Goal: Information Seeking & Learning: Learn about a topic

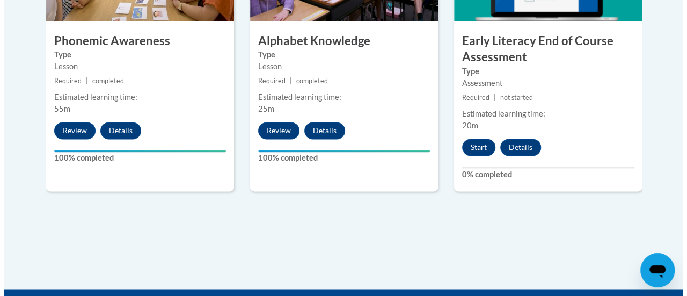
scroll to position [676, 0]
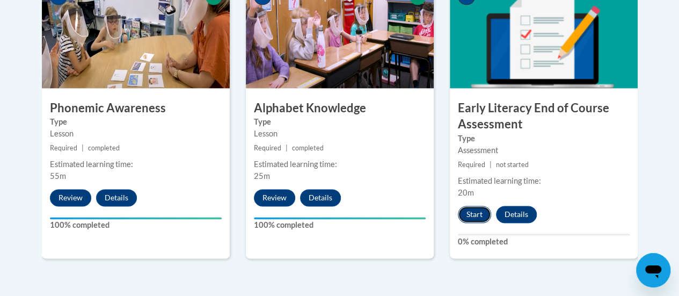
click at [472, 209] on button "Start" at bounding box center [474, 214] width 33 height 17
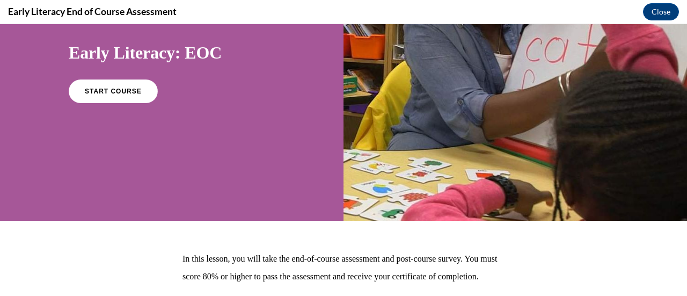
scroll to position [102, 0]
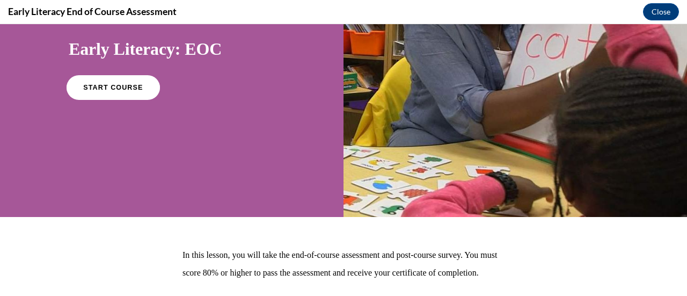
click at [106, 89] on span "START COURSE" at bounding box center [113, 88] width 60 height 8
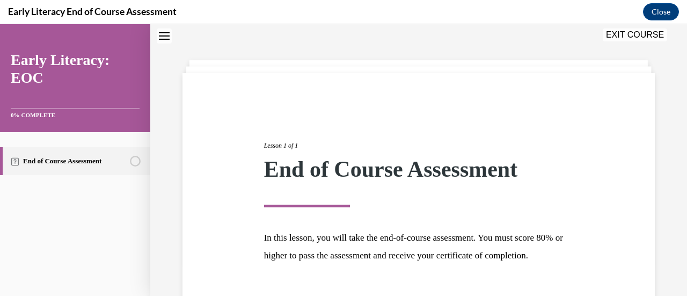
scroll to position [126, 0]
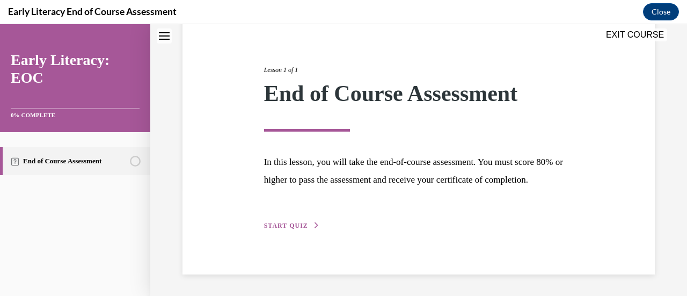
click at [291, 225] on span "START QUIZ" at bounding box center [286, 226] width 44 height 8
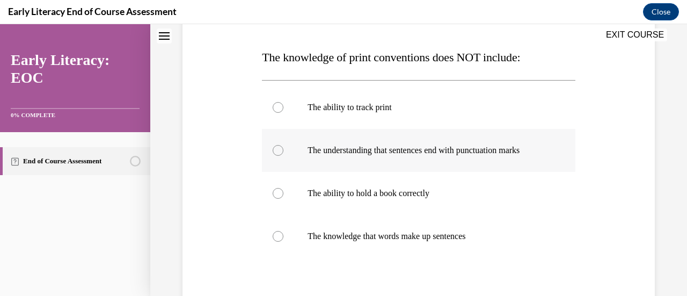
scroll to position [158, 0]
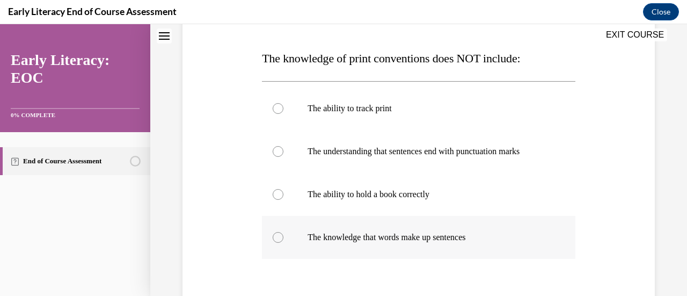
click at [281, 235] on div at bounding box center [278, 237] width 11 height 11
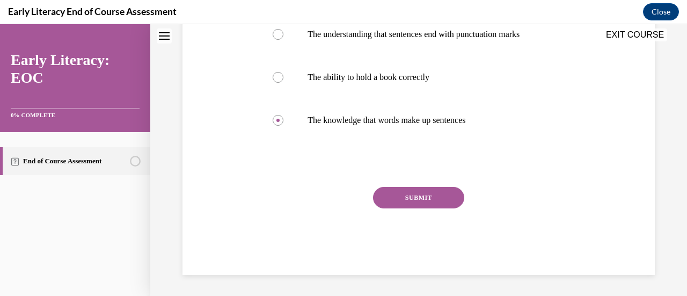
click at [410, 196] on button "SUBMIT" at bounding box center [418, 197] width 91 height 21
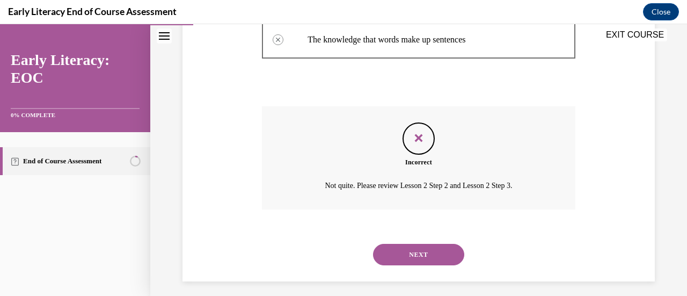
scroll to position [362, 0]
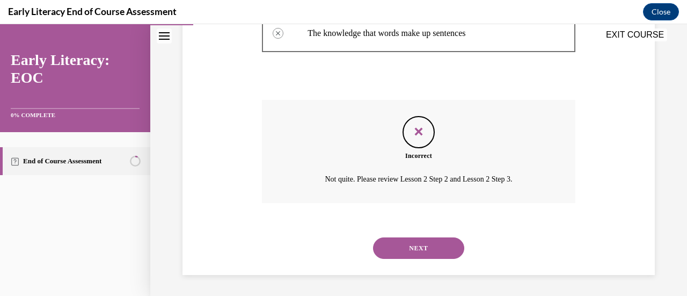
drag, startPoint x: 416, startPoint y: 247, endPoint x: 381, endPoint y: 245, distance: 34.9
drag, startPoint x: 381, startPoint y: 245, endPoint x: 270, endPoint y: 216, distance: 114.8
click at [270, 216] on div "Incorrect Not quite. Please review Lesson 2 Step 2 and Lesson 2 Step 3." at bounding box center [418, 159] width 313 height 119
click at [408, 242] on button "NEXT" at bounding box center [418, 247] width 91 height 21
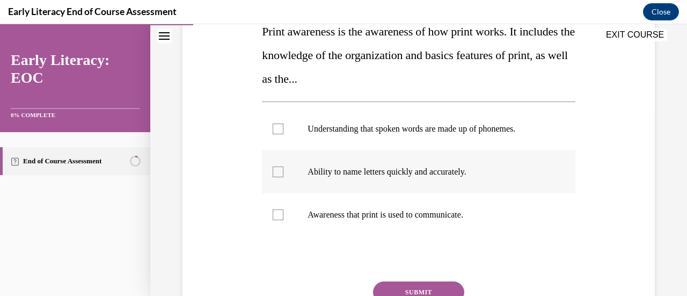
scroll to position [184, 0]
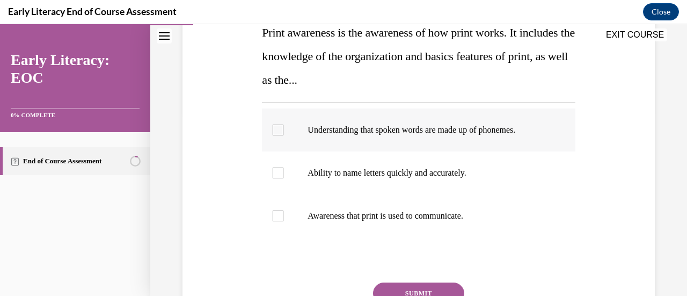
click at [280, 132] on div at bounding box center [278, 129] width 11 height 11
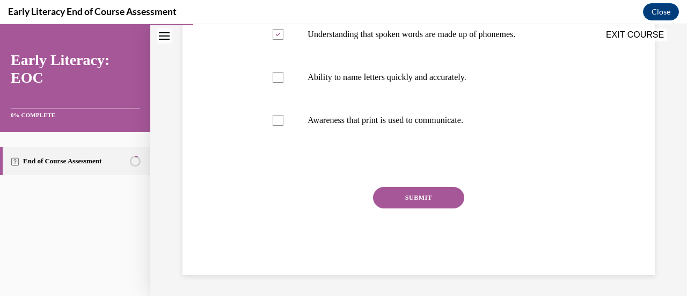
click at [417, 200] on button "SUBMIT" at bounding box center [418, 197] width 91 height 21
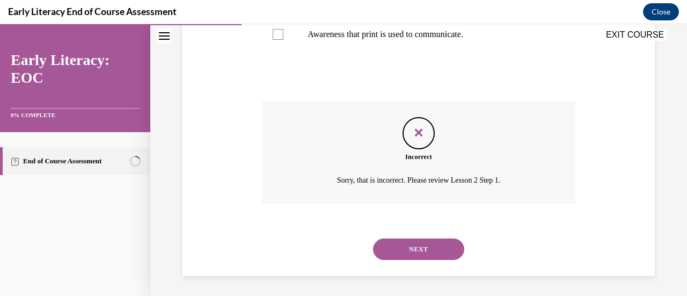
scroll to position [366, 0]
click at [416, 250] on button "NEXT" at bounding box center [418, 247] width 91 height 21
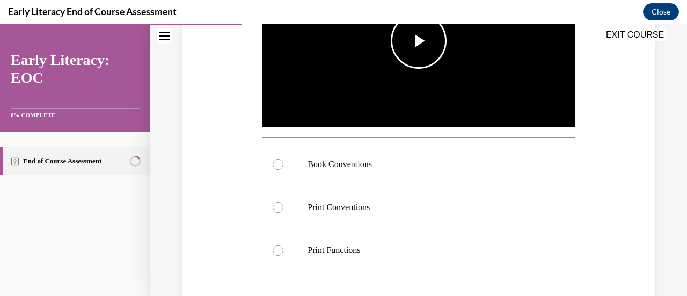
scroll to position [250, 0]
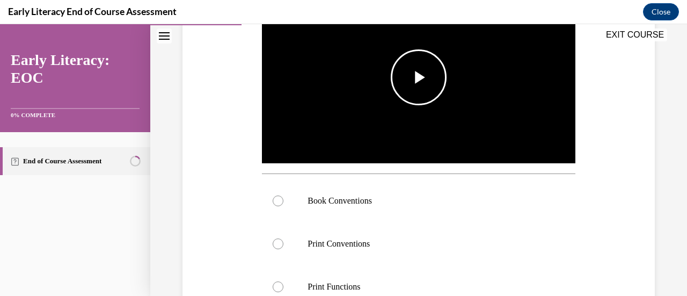
click at [419, 77] on span "Video player" at bounding box center [419, 77] width 0 height 0
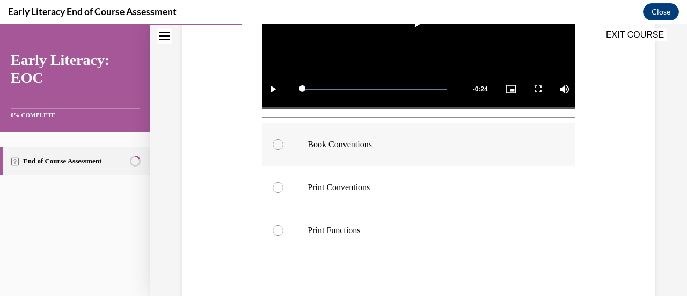
scroll to position [313, 0]
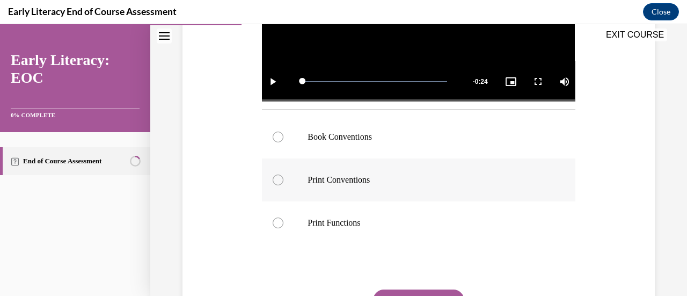
click at [275, 174] on div at bounding box center [278, 179] width 11 height 11
drag, startPoint x: 275, startPoint y: 174, endPoint x: 212, endPoint y: 165, distance: 63.4
click at [212, 165] on div "Question 03/12 Which print awareness skill is the teacher teaching? Video Playe…" at bounding box center [419, 91] width 478 height 574
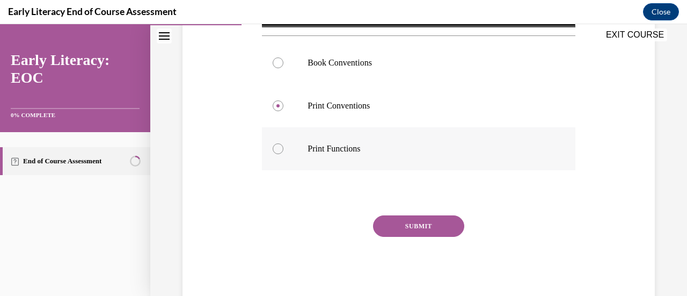
scroll to position [389, 0]
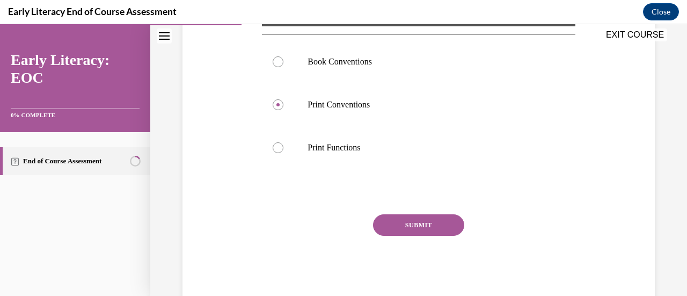
click at [410, 222] on button "SUBMIT" at bounding box center [418, 224] width 91 height 21
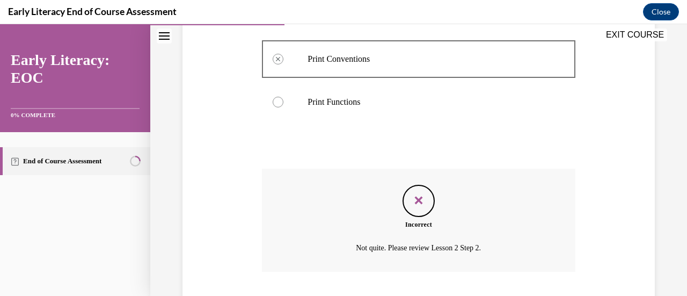
scroll to position [500, 0]
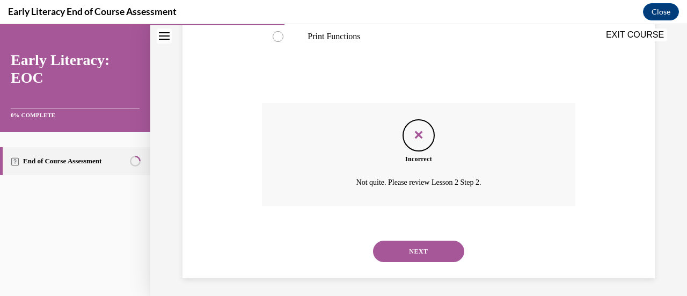
click at [410, 241] on button "NEXT" at bounding box center [418, 250] width 91 height 21
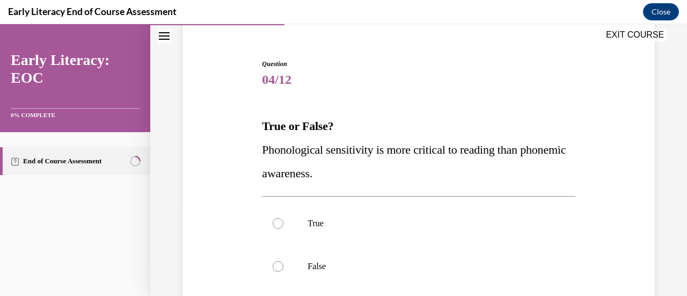
scroll to position [91, 0]
drag, startPoint x: 276, startPoint y: 265, endPoint x: 242, endPoint y: 258, distance: 34.9
click at [242, 258] on div "Question 04/12 True or False? Phonological sensitivity is more critical to read…" at bounding box center [419, 223] width 478 height 394
click at [276, 266] on div at bounding box center [278, 265] width 11 height 11
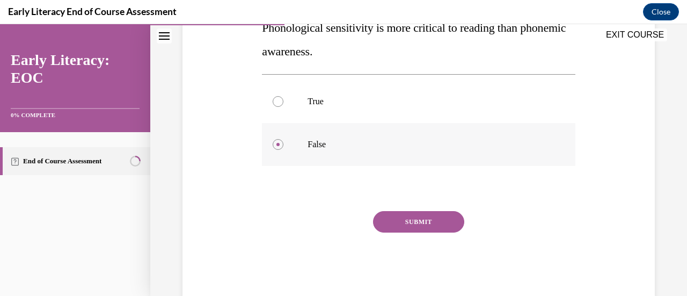
scroll to position [236, 0]
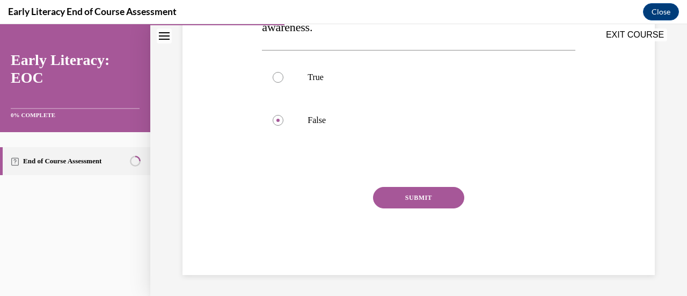
click at [414, 197] on button "SUBMIT" at bounding box center [418, 197] width 91 height 21
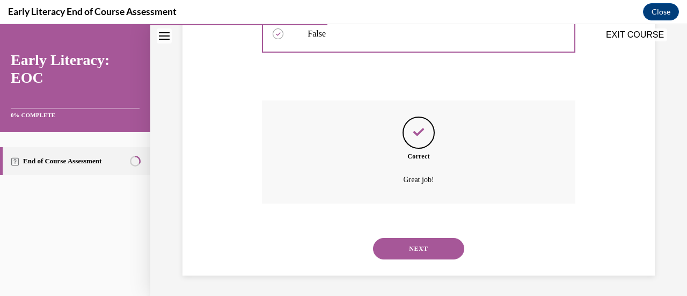
scroll to position [323, 0]
click at [413, 246] on button "NEXT" at bounding box center [418, 247] width 91 height 21
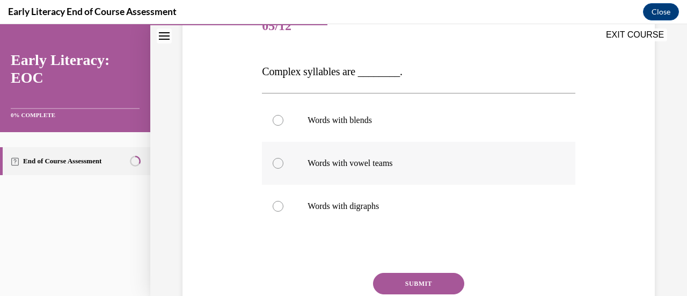
scroll to position [146, 0]
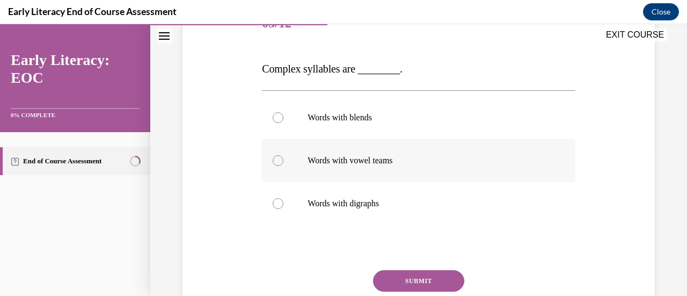
click at [277, 161] on div at bounding box center [278, 160] width 11 height 11
click at [276, 115] on div at bounding box center [278, 117] width 11 height 11
click at [401, 279] on button "SUBMIT" at bounding box center [418, 280] width 91 height 21
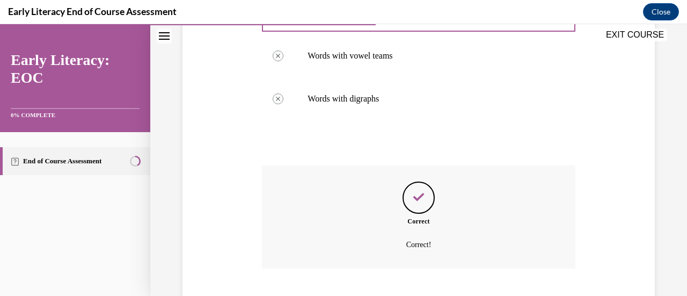
scroll to position [317, 0]
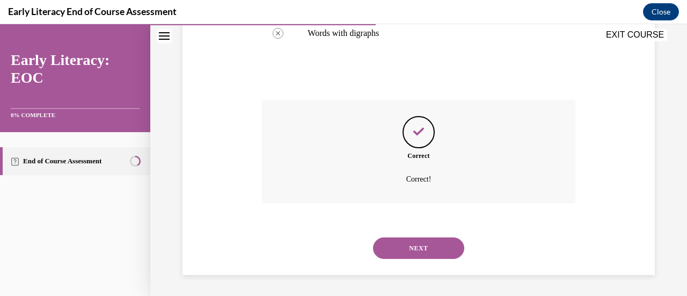
click at [415, 246] on button "NEXT" at bounding box center [418, 247] width 91 height 21
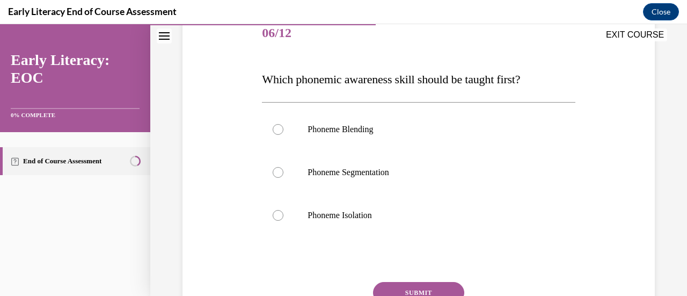
scroll to position [143, 0]
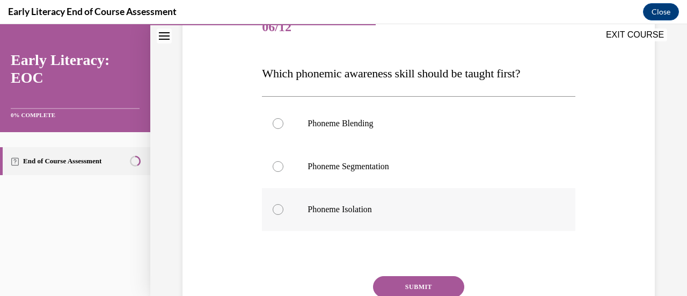
click at [274, 209] on div at bounding box center [278, 209] width 11 height 11
click at [412, 285] on button "SUBMIT" at bounding box center [418, 286] width 91 height 21
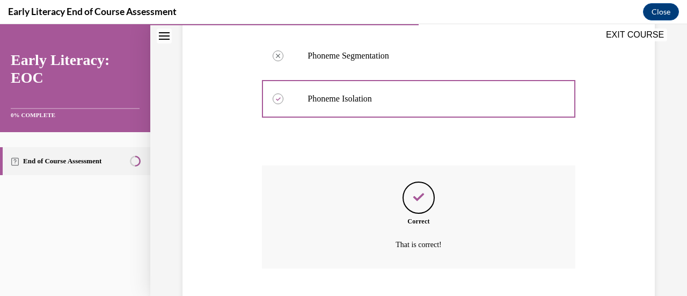
scroll to position [319, 0]
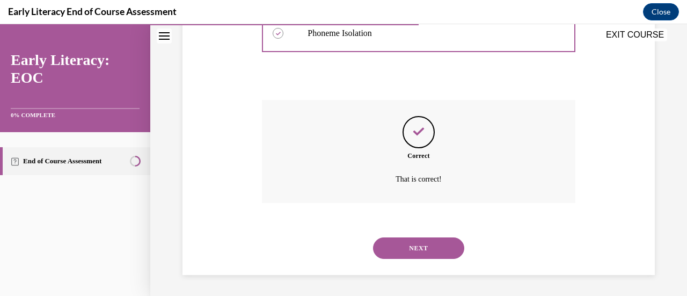
click at [413, 243] on button "NEXT" at bounding box center [418, 247] width 91 height 21
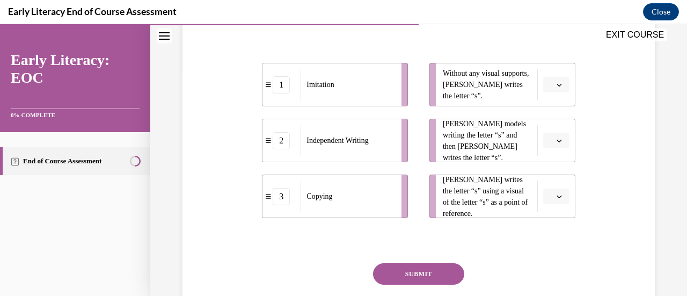
scroll to position [228, 0]
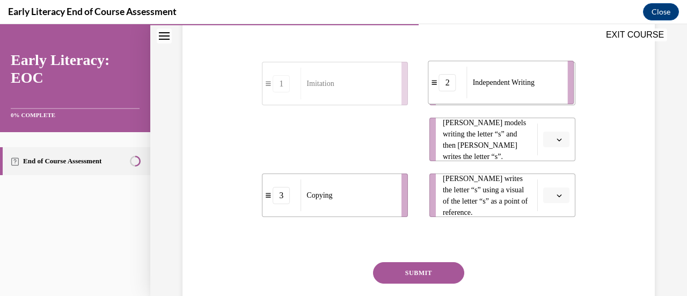
drag, startPoint x: 361, startPoint y: 152, endPoint x: 527, endPoint y: 95, distance: 175.3
click at [527, 95] on div "Independent Writing" at bounding box center [514, 83] width 94 height 32
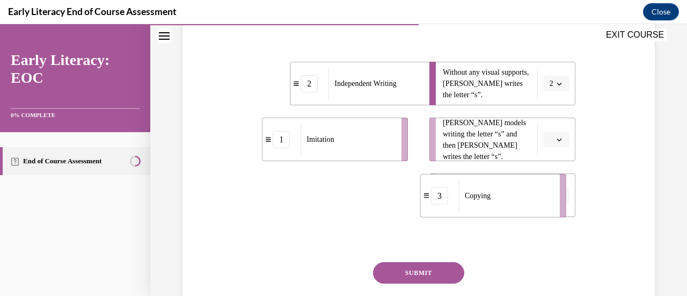
drag, startPoint x: 341, startPoint y: 208, endPoint x: 499, endPoint y: 208, distance: 158.3
click at [499, 208] on div "Copying" at bounding box center [506, 196] width 94 height 32
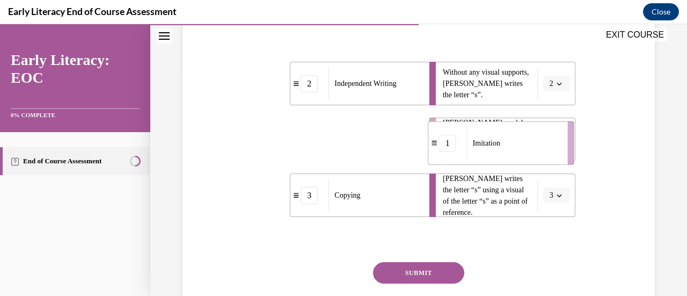
drag, startPoint x: 334, startPoint y: 155, endPoint x: 500, endPoint y: 159, distance: 165.9
click at [500, 159] on li "1 Imitation" at bounding box center [501, 142] width 146 height 43
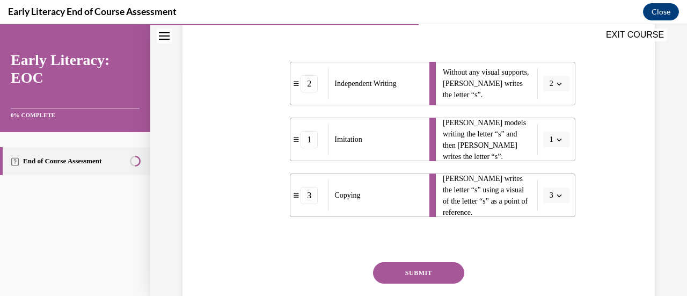
click at [419, 270] on button "SUBMIT" at bounding box center [418, 272] width 91 height 21
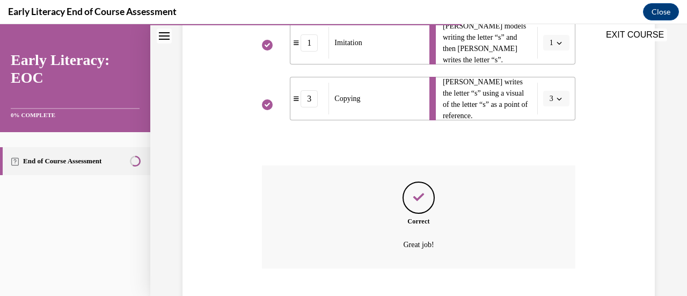
scroll to position [390, 0]
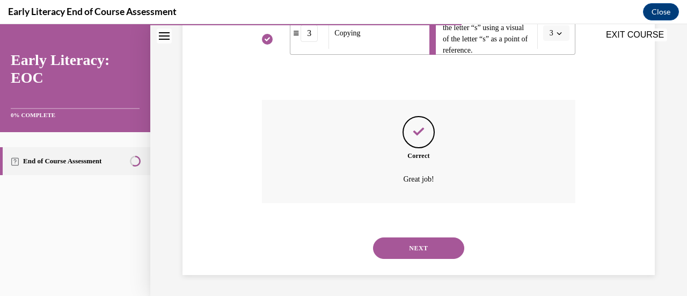
click at [410, 244] on button "NEXT" at bounding box center [418, 247] width 91 height 21
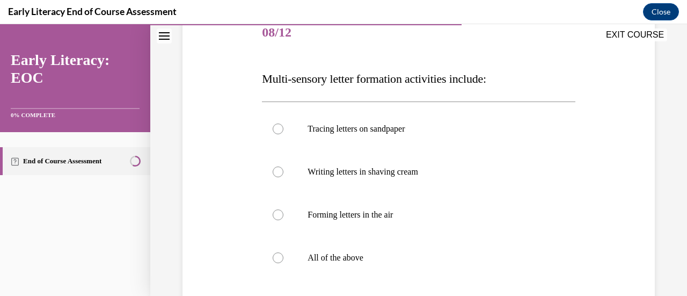
scroll to position [138, 0]
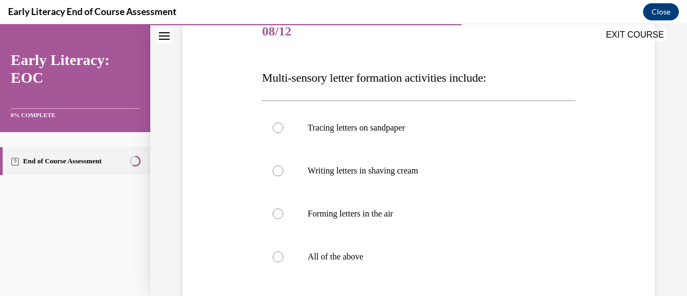
drag, startPoint x: 275, startPoint y: 256, endPoint x: 222, endPoint y: 207, distance: 72.1
click at [222, 207] on div "Question 08/12 Multi-sensory letter formation activities include: Tracing lette…" at bounding box center [419, 195] width 478 height 433
click at [275, 256] on div at bounding box center [278, 256] width 11 height 11
click at [277, 169] on div at bounding box center [278, 170] width 11 height 11
click at [277, 169] on circle at bounding box center [277, 170] width 3 height 3
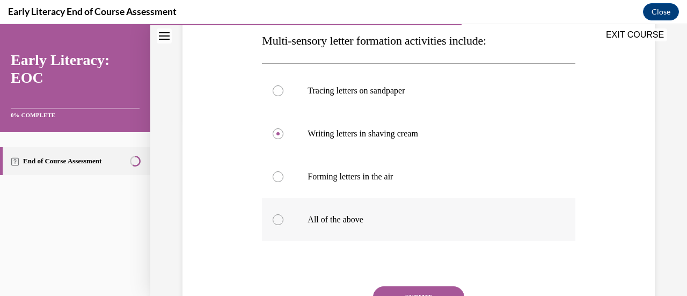
scroll to position [181, 0]
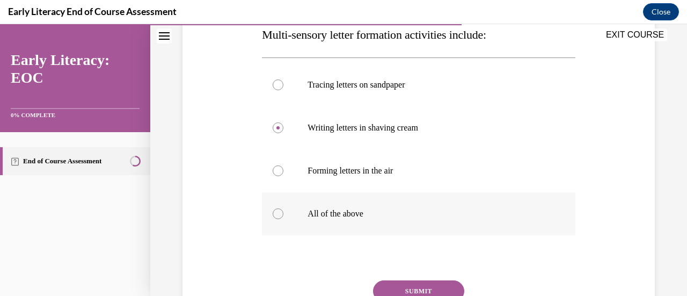
click at [280, 214] on div at bounding box center [278, 213] width 11 height 11
click at [419, 288] on button "SUBMIT" at bounding box center [418, 290] width 91 height 21
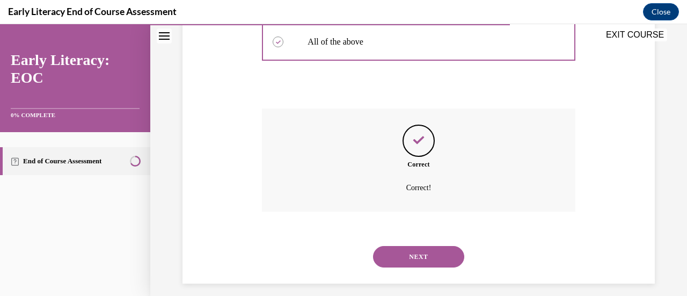
scroll to position [362, 0]
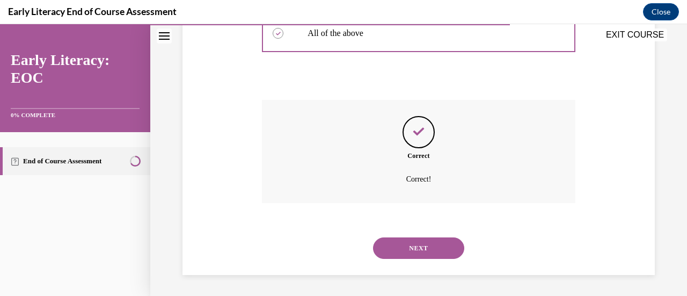
click at [421, 244] on button "NEXT" at bounding box center [418, 247] width 91 height 21
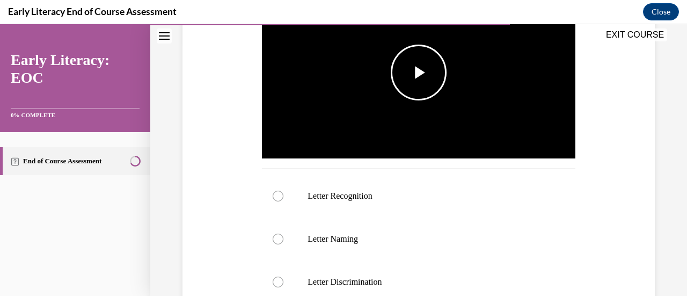
scroll to position [250, 0]
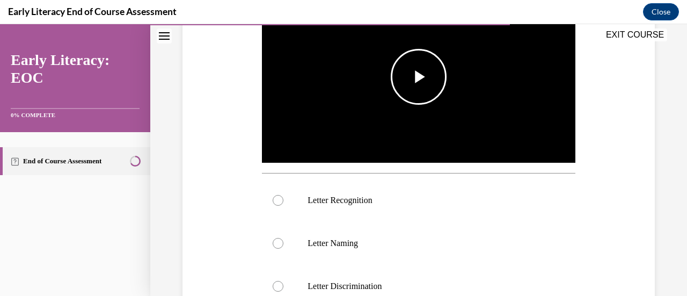
click at [419, 77] on span "Video player" at bounding box center [419, 77] width 0 height 0
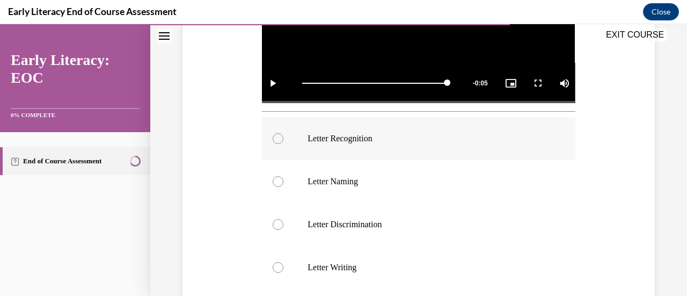
scroll to position [313, 0]
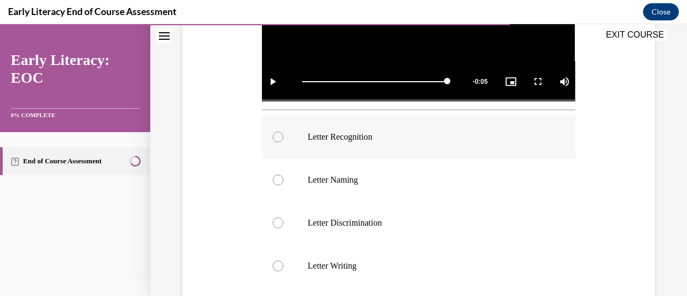
click at [277, 134] on div at bounding box center [278, 136] width 11 height 11
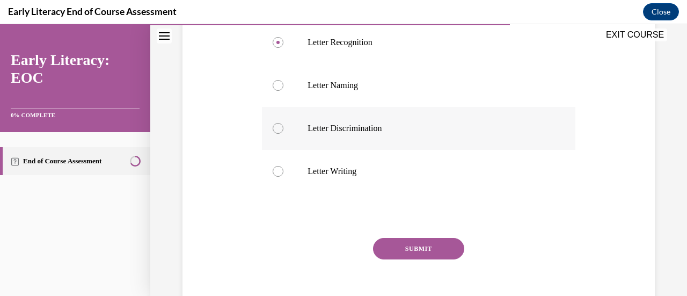
scroll to position [408, 0]
click at [413, 243] on button "SUBMIT" at bounding box center [418, 247] width 91 height 21
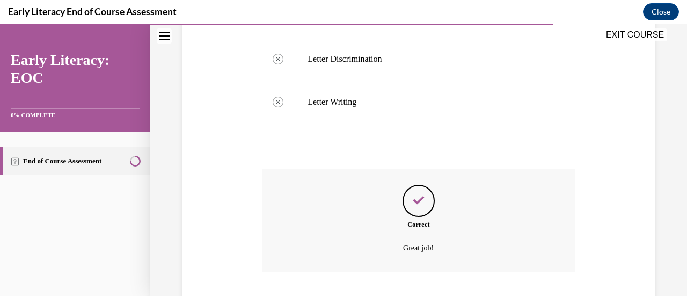
scroll to position [543, 0]
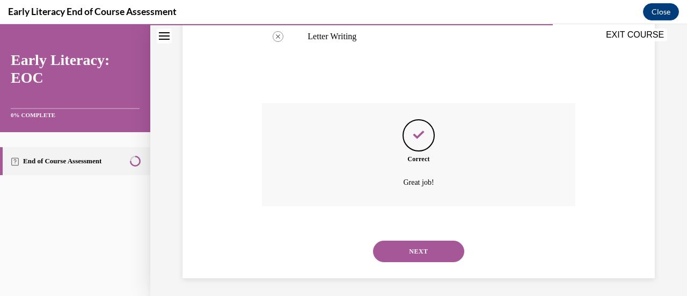
click at [409, 247] on button "NEXT" at bounding box center [418, 250] width 91 height 21
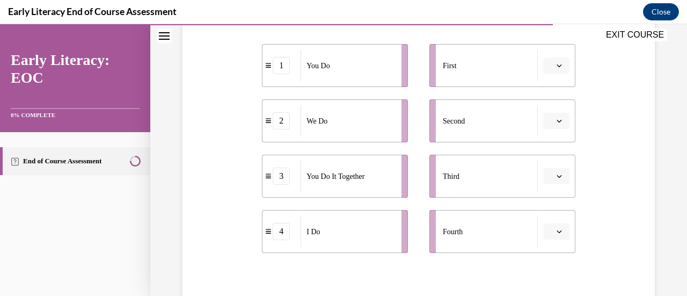
scroll to position [224, 0]
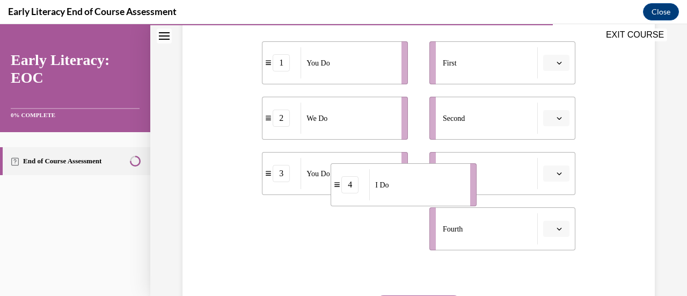
drag, startPoint x: 350, startPoint y: 238, endPoint x: 547, endPoint y: 105, distance: 238.1
click at [463, 169] on div "I Do" at bounding box center [416, 184] width 94 height 31
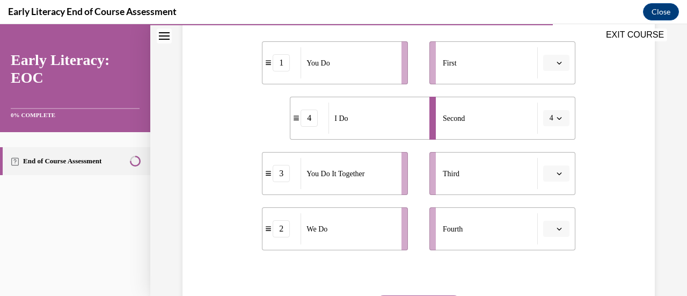
click at [511, 55] on div "First" at bounding box center [490, 62] width 95 height 31
drag, startPoint x: 326, startPoint y: 128, endPoint x: 459, endPoint y: 72, distance: 144.1
click at [459, 72] on li "4 I Do" at bounding box center [496, 62] width 146 height 43
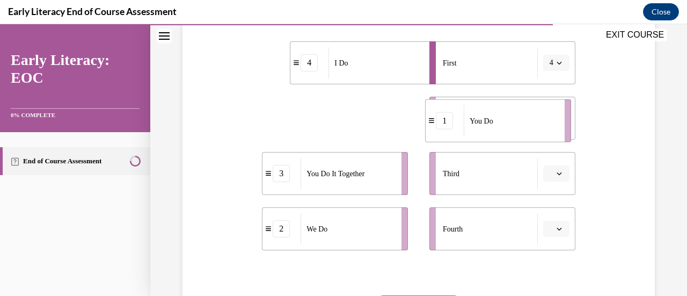
drag, startPoint x: 346, startPoint y: 125, endPoint x: 509, endPoint y: 127, distance: 163.1
click at [509, 127] on div "You Do" at bounding box center [511, 120] width 94 height 31
drag, startPoint x: 342, startPoint y: 241, endPoint x: 459, endPoint y: 140, distance: 154.5
drag, startPoint x: 459, startPoint y: 140, endPoint x: 338, endPoint y: 243, distance: 159.1
click at [338, 243] on li "2 We Do" at bounding box center [335, 228] width 146 height 43
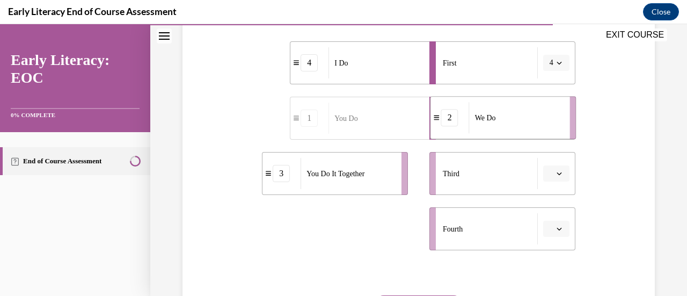
drag, startPoint x: 338, startPoint y: 243, endPoint x: 507, endPoint y: 132, distance: 201.8
click at [507, 132] on div "We Do" at bounding box center [516, 117] width 94 height 31
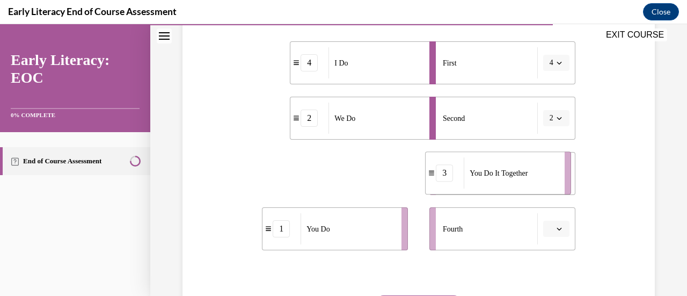
drag, startPoint x: 337, startPoint y: 184, endPoint x: 500, endPoint y: 183, distance: 163.1
click at [500, 183] on div "You Do It Together" at bounding box center [511, 172] width 94 height 31
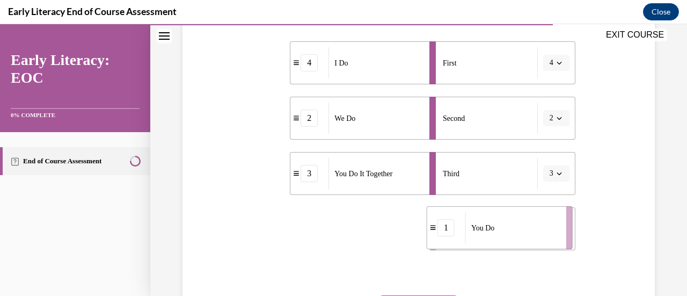
drag, startPoint x: 311, startPoint y: 247, endPoint x: 475, endPoint y: 245, distance: 164.2
click at [475, 245] on li "1 You Do" at bounding box center [500, 227] width 146 height 43
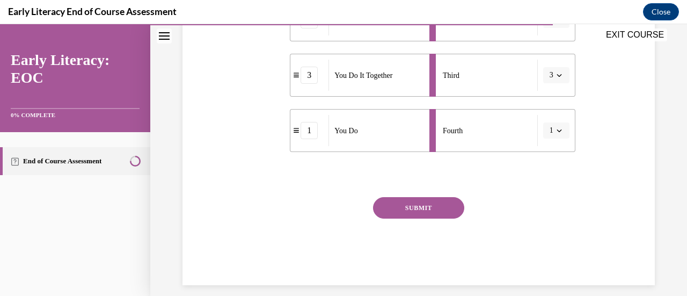
scroll to position [327, 0]
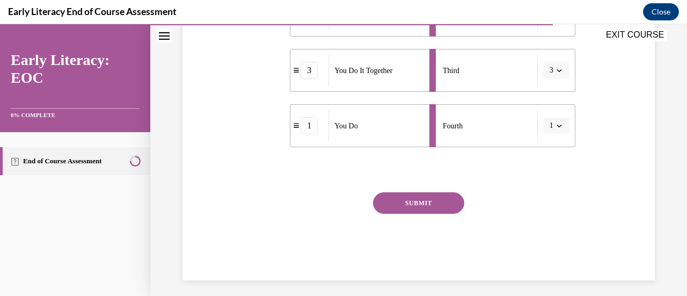
click at [418, 204] on button "SUBMIT" at bounding box center [418, 202] width 91 height 21
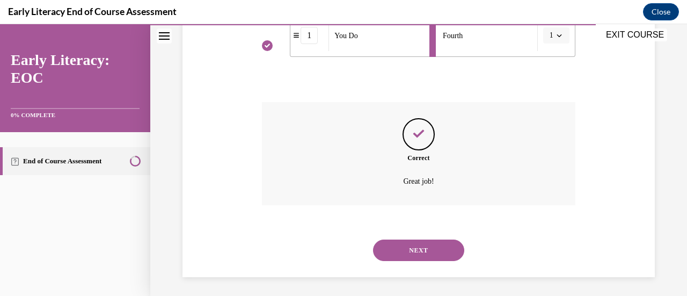
scroll to position [420, 0]
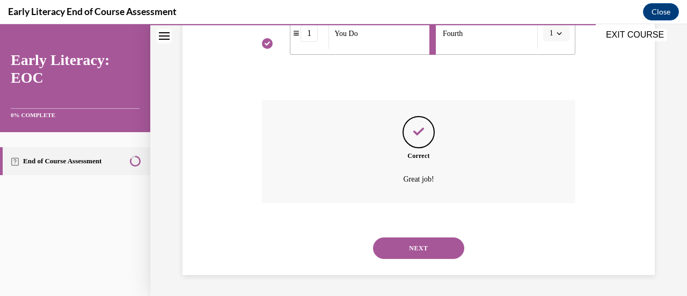
click at [409, 251] on button "NEXT" at bounding box center [418, 247] width 91 height 21
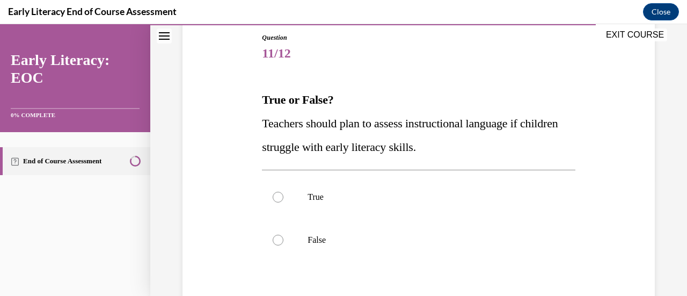
scroll to position [120, 0]
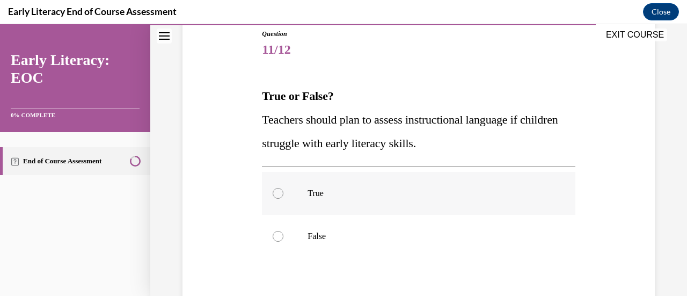
click at [277, 194] on div at bounding box center [278, 193] width 11 height 11
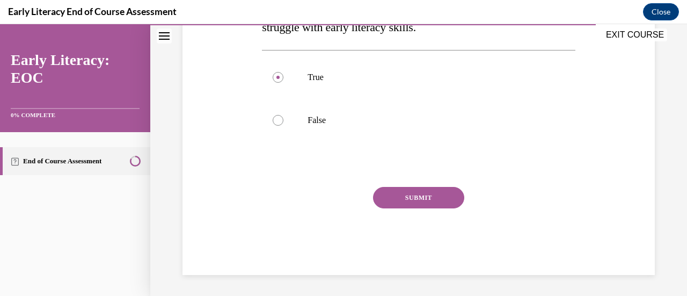
click at [402, 194] on button "SUBMIT" at bounding box center [418, 197] width 91 height 21
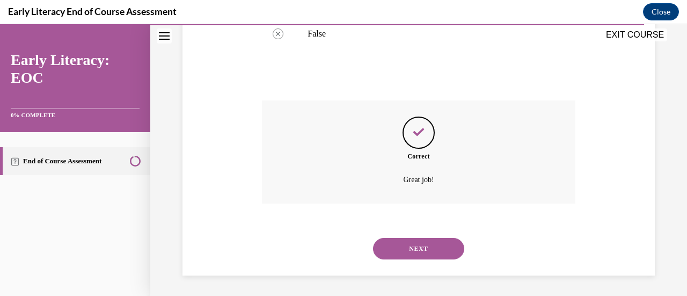
scroll to position [323, 0]
click at [412, 245] on button "NEXT" at bounding box center [418, 247] width 91 height 21
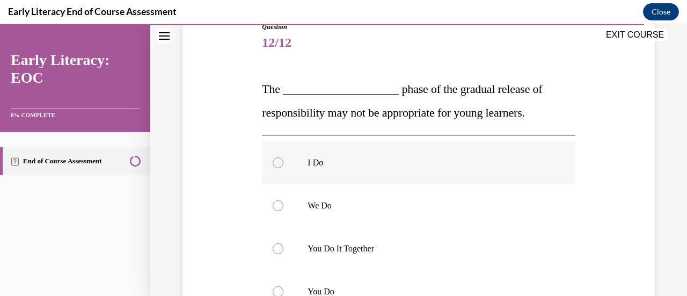
scroll to position [132, 0]
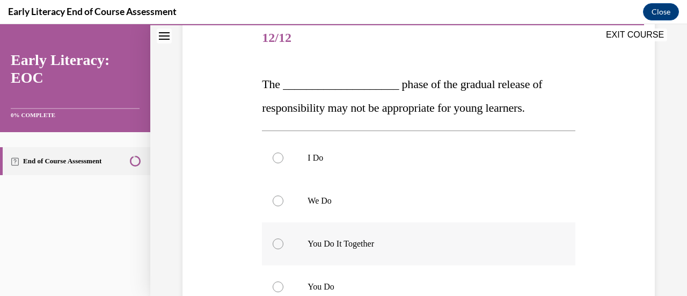
click at [278, 245] on div at bounding box center [278, 243] width 11 height 11
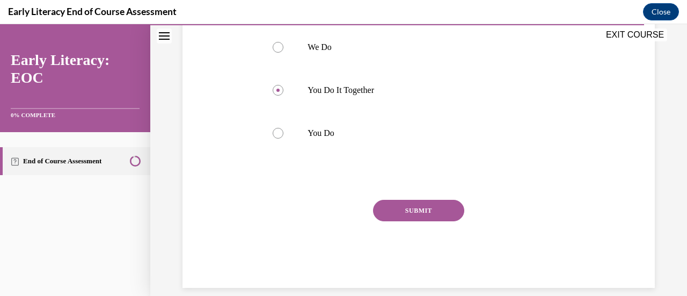
scroll to position [286, 0]
click at [409, 211] on button "SUBMIT" at bounding box center [418, 209] width 91 height 21
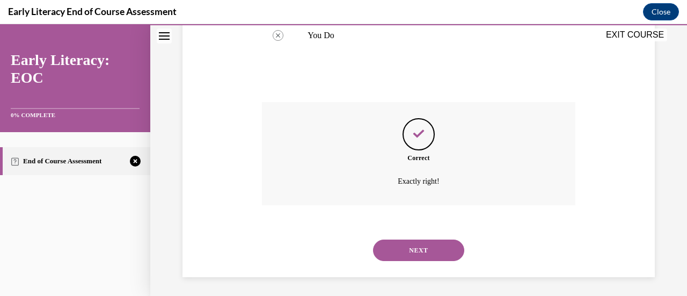
scroll to position [385, 0]
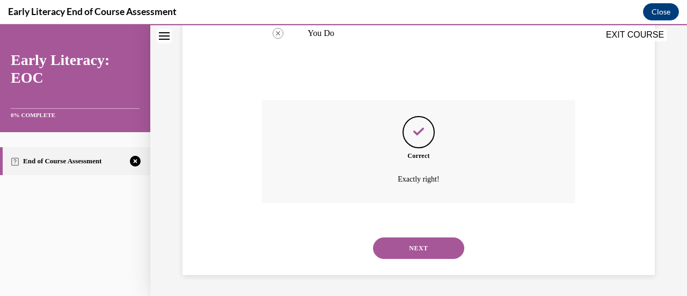
click at [409, 248] on button "NEXT" at bounding box center [418, 247] width 91 height 21
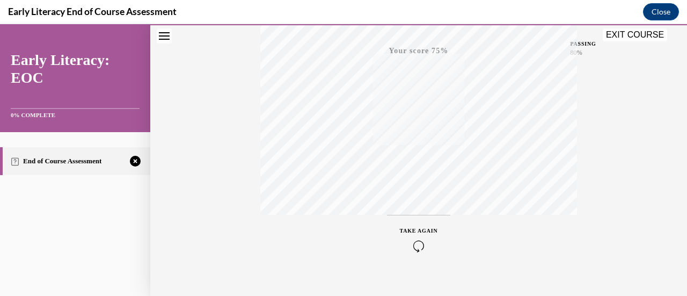
scroll to position [278, 0]
click at [413, 231] on icon "button" at bounding box center [419, 231] width 38 height 12
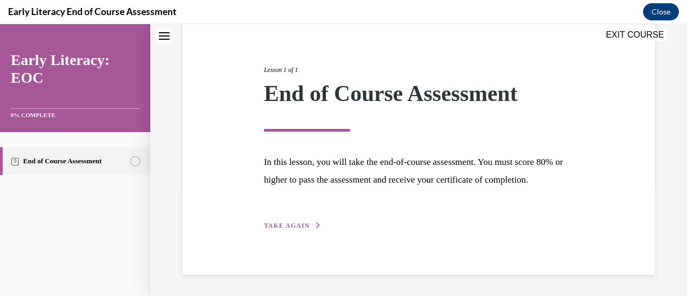
scroll to position [126, 0]
click at [284, 224] on span "TAKE AGAIN" at bounding box center [287, 226] width 46 height 8
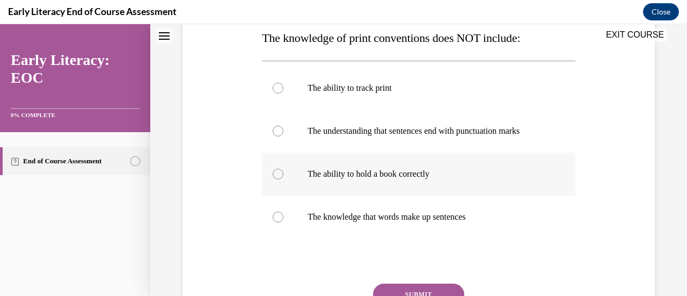
scroll to position [178, 0]
click at [277, 175] on div at bounding box center [278, 173] width 11 height 11
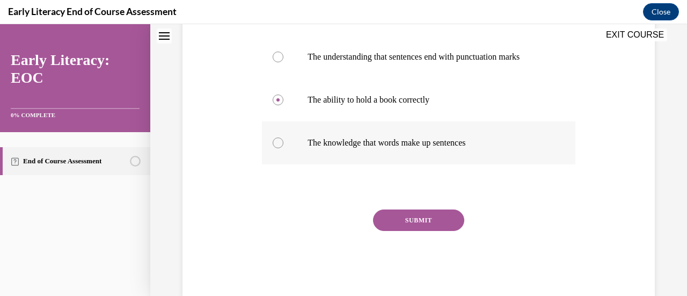
scroll to position [275, 0]
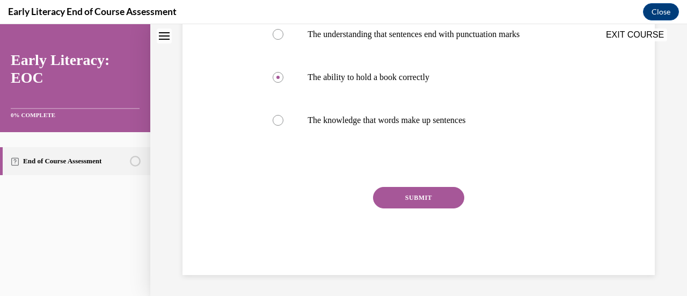
click at [414, 190] on button "SUBMIT" at bounding box center [418, 197] width 91 height 21
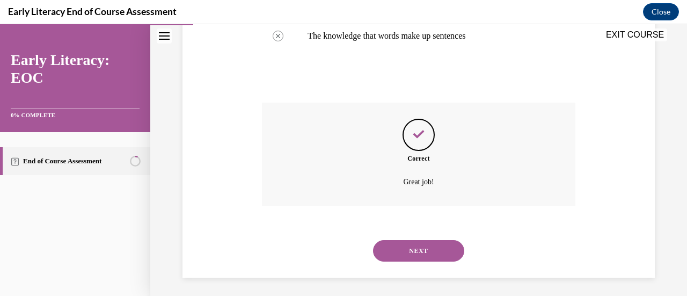
scroll to position [362, 0]
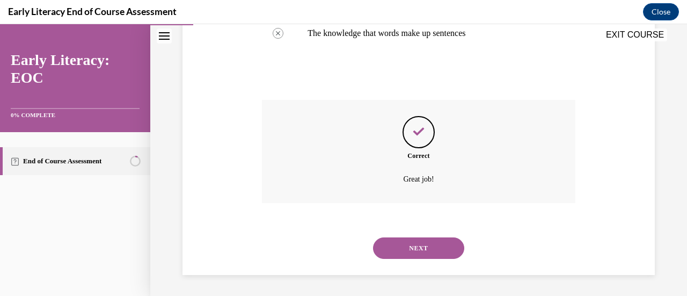
click at [414, 246] on button "NEXT" at bounding box center [418, 247] width 91 height 21
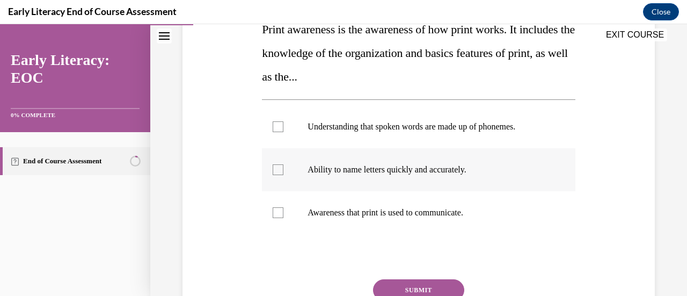
scroll to position [187, 0]
click at [275, 166] on div at bounding box center [278, 169] width 11 height 11
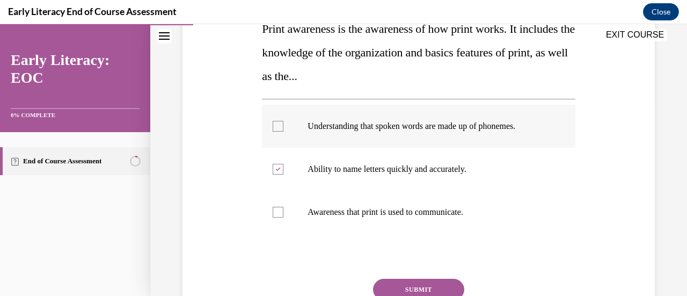
click at [277, 124] on div at bounding box center [278, 126] width 11 height 11
click at [277, 124] on icon at bounding box center [278, 126] width 5 height 4
click at [276, 126] on div at bounding box center [278, 126] width 11 height 11
click at [276, 170] on icon at bounding box center [278, 169] width 5 height 4
click at [416, 286] on button "SUBMIT" at bounding box center [418, 289] width 91 height 21
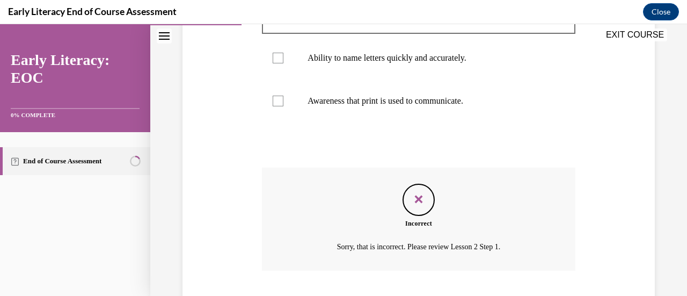
scroll to position [366, 0]
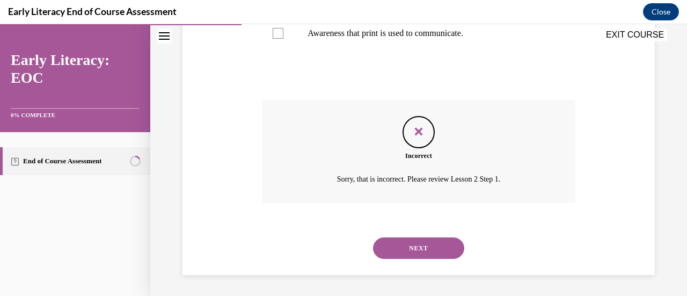
click at [424, 243] on button "NEXT" at bounding box center [418, 247] width 91 height 21
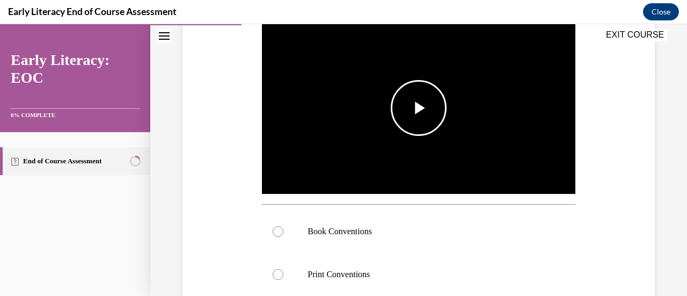
scroll to position [218, 0]
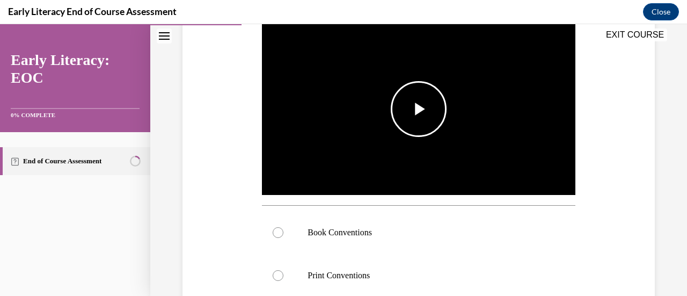
click at [419, 109] on span "Video player" at bounding box center [419, 109] width 0 height 0
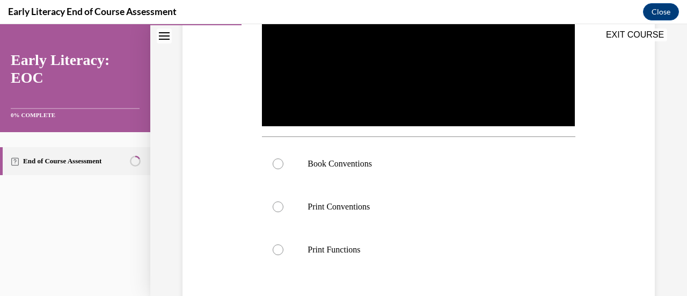
scroll to position [287, 0]
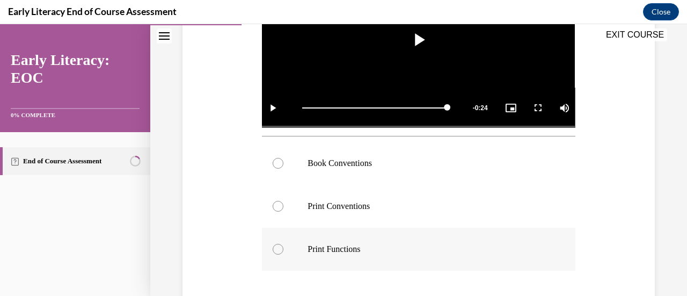
click at [274, 245] on div at bounding box center [278, 249] width 11 height 11
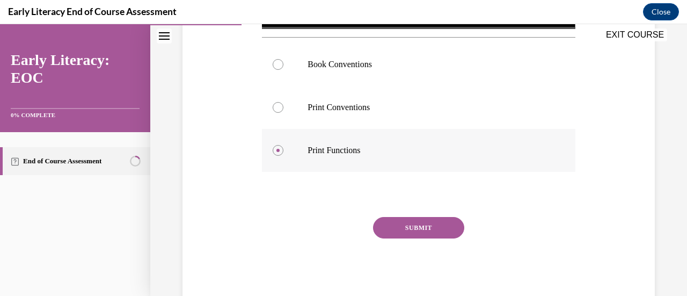
scroll to position [390, 0]
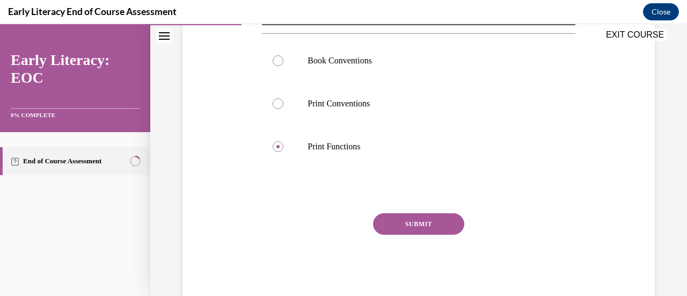
click at [410, 222] on button "SUBMIT" at bounding box center [418, 223] width 91 height 21
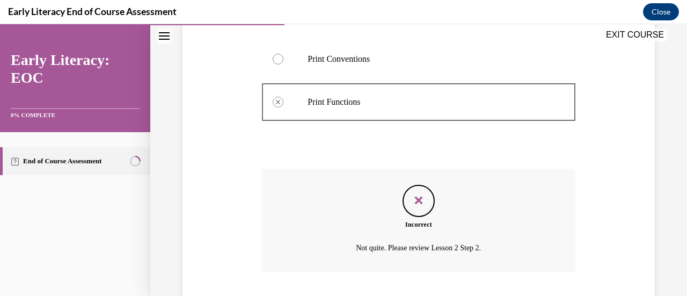
scroll to position [500, 0]
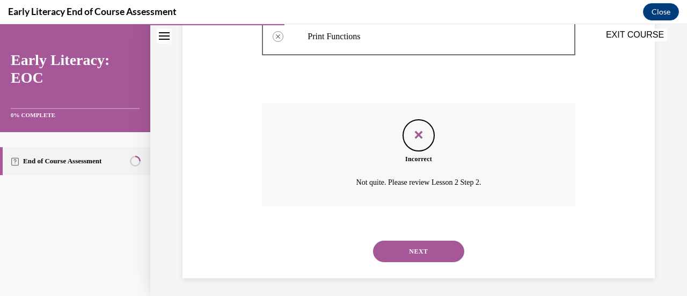
click at [416, 245] on button "NEXT" at bounding box center [418, 250] width 91 height 21
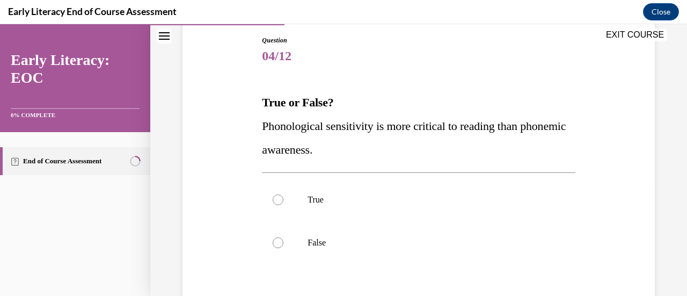
scroll to position [114, 0]
drag, startPoint x: 275, startPoint y: 244, endPoint x: 226, endPoint y: 240, distance: 48.9
click at [226, 240] on div "Question 04/12 True or False? Phonological sensitivity is more critical to read…" at bounding box center [419, 200] width 478 height 394
click at [276, 241] on div at bounding box center [278, 242] width 11 height 11
click at [276, 241] on circle at bounding box center [277, 241] width 3 height 3
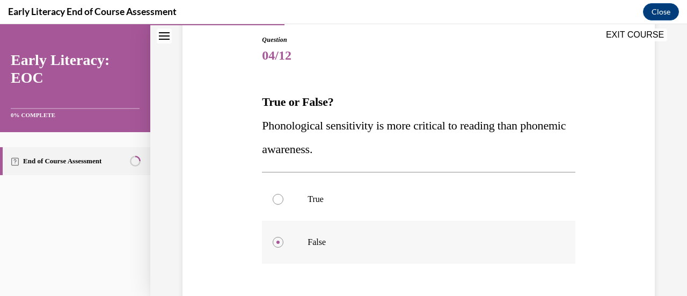
click at [276, 241] on circle at bounding box center [277, 241] width 3 height 3
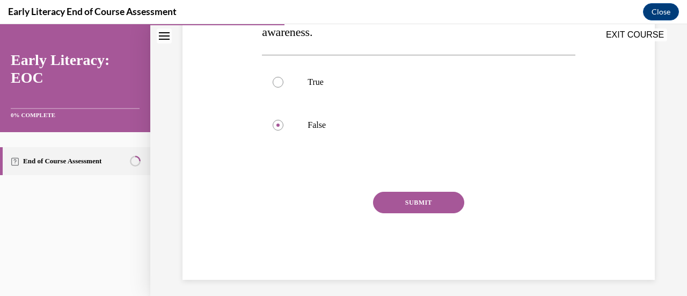
click at [427, 203] on button "SUBMIT" at bounding box center [418, 202] width 91 height 21
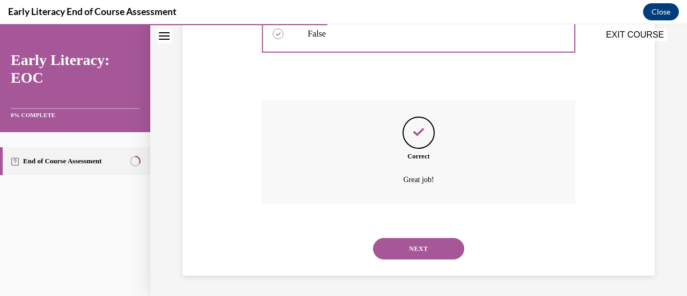
scroll to position [323, 0]
click at [401, 247] on button "NEXT" at bounding box center [418, 247] width 91 height 21
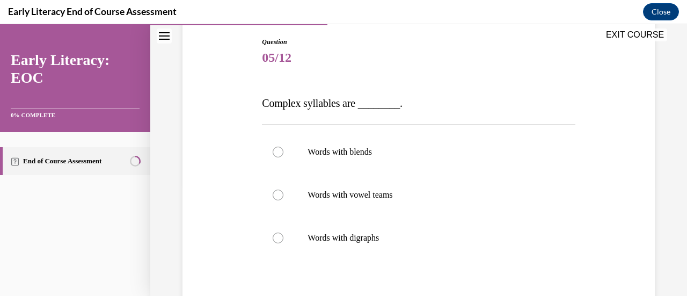
scroll to position [121, 0]
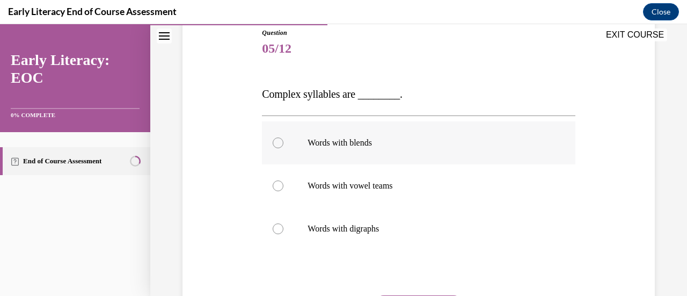
click at [276, 144] on div at bounding box center [278, 142] width 11 height 11
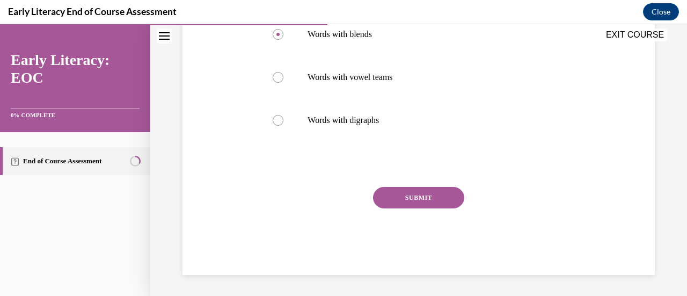
click at [411, 200] on button "SUBMIT" at bounding box center [418, 197] width 91 height 21
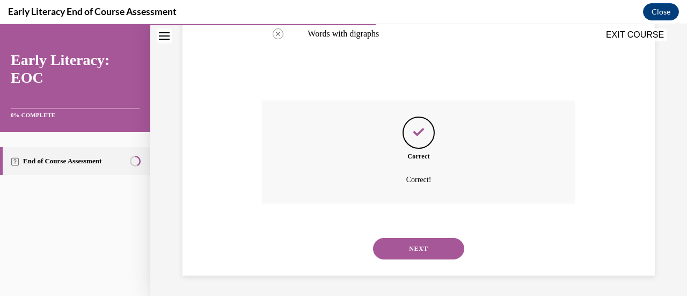
scroll to position [317, 0]
click at [417, 248] on button "NEXT" at bounding box center [418, 247] width 91 height 21
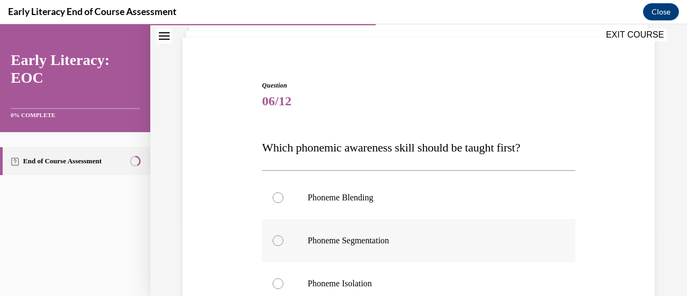
scroll to position [155, 0]
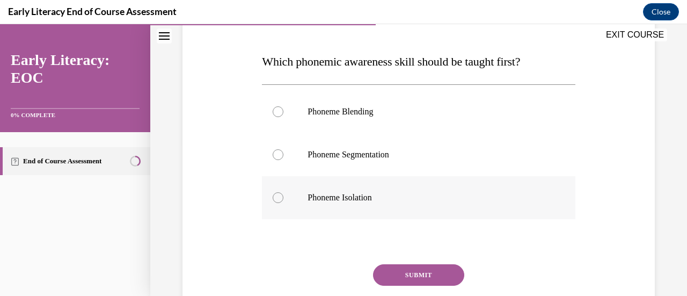
click at [275, 201] on div at bounding box center [278, 197] width 11 height 11
click at [413, 274] on button "SUBMIT" at bounding box center [418, 274] width 91 height 21
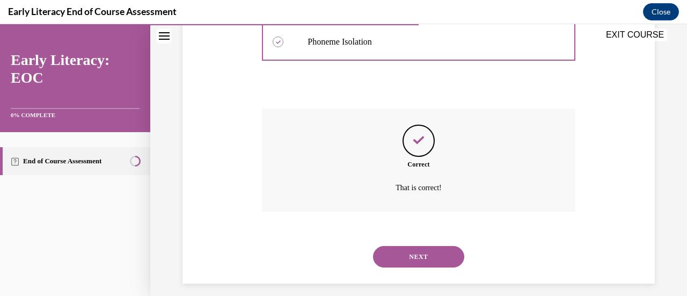
scroll to position [319, 0]
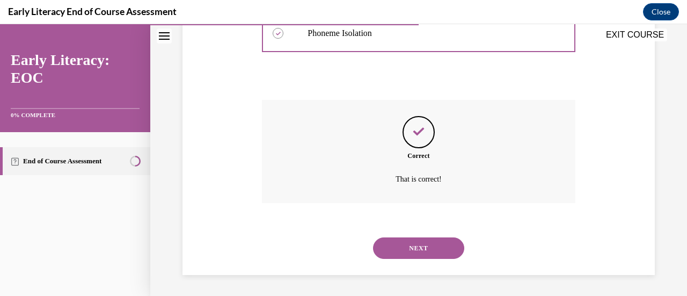
click at [408, 246] on button "NEXT" at bounding box center [418, 247] width 91 height 21
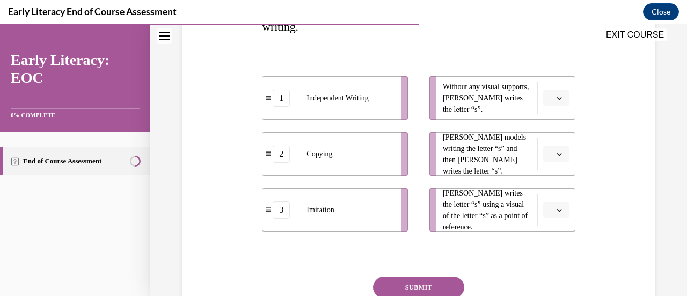
scroll to position [214, 0]
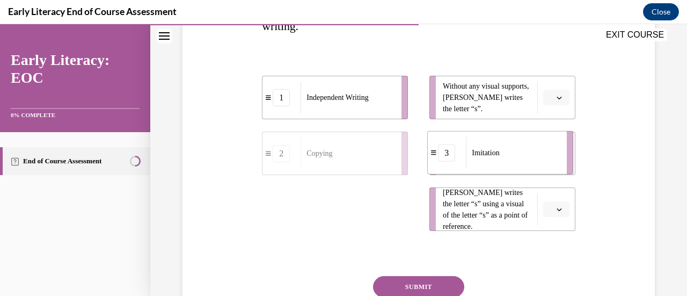
drag, startPoint x: 367, startPoint y: 222, endPoint x: 532, endPoint y: 166, distance: 174.6
click at [532, 166] on div "Imitation" at bounding box center [513, 153] width 94 height 32
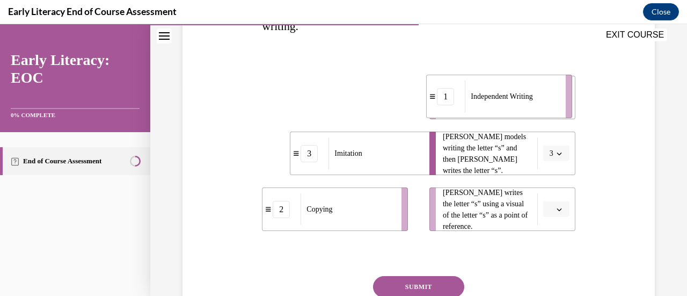
drag, startPoint x: 339, startPoint y: 107, endPoint x: 503, endPoint y: 106, distance: 164.2
click at [503, 106] on div "Independent Writing" at bounding box center [512, 96] width 94 height 32
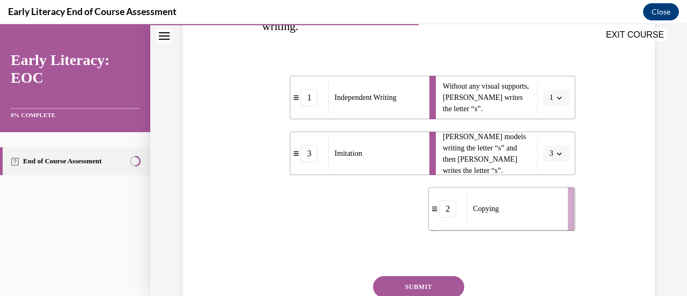
drag, startPoint x: 346, startPoint y: 211, endPoint x: 512, endPoint y: 211, distance: 166.4
click at [512, 211] on div "Copying" at bounding box center [514, 209] width 94 height 32
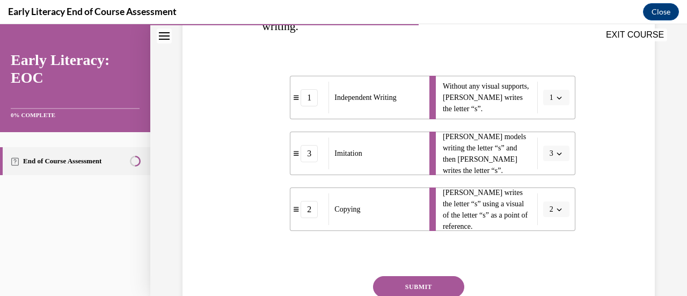
click at [420, 285] on button "SUBMIT" at bounding box center [418, 286] width 91 height 21
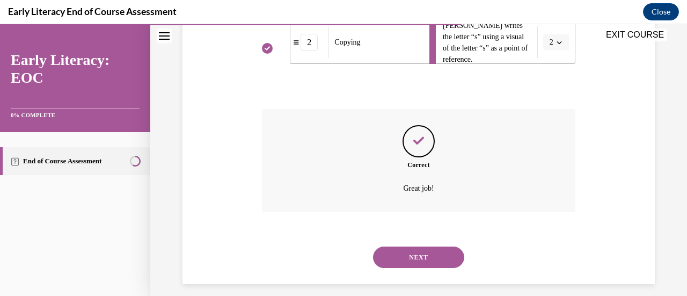
scroll to position [390, 0]
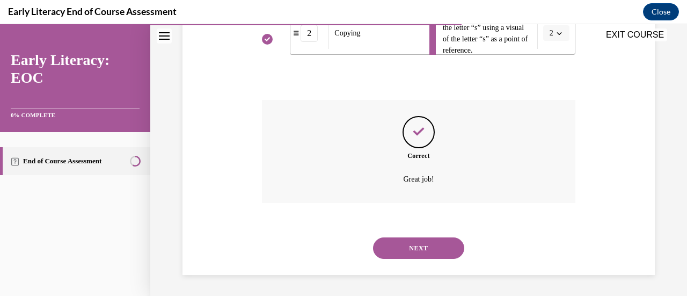
click at [410, 243] on button "NEXT" at bounding box center [418, 247] width 91 height 21
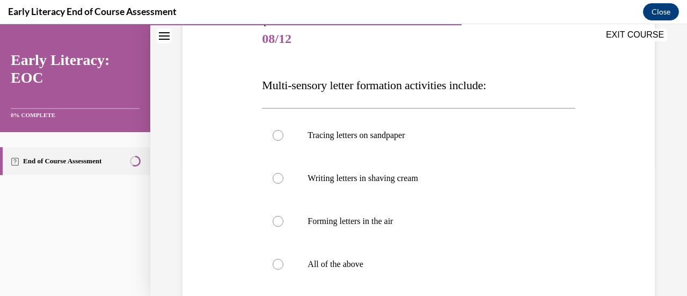
scroll to position [133, 0]
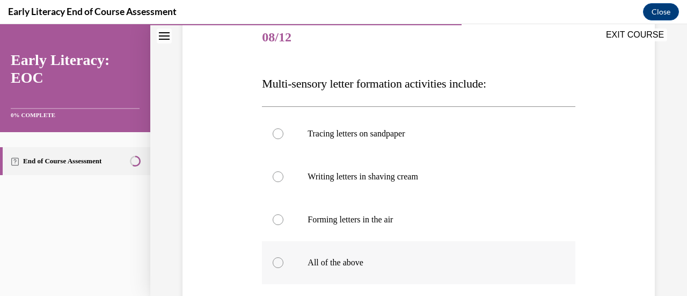
click at [278, 262] on div at bounding box center [278, 262] width 11 height 11
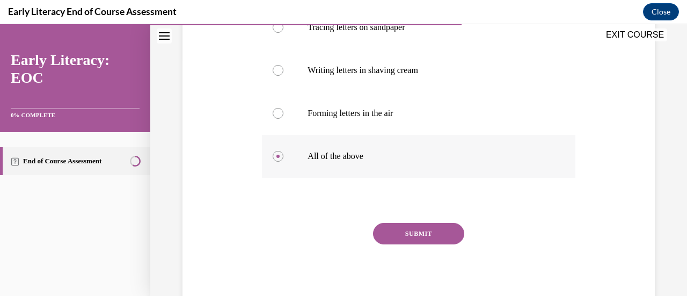
scroll to position [242, 0]
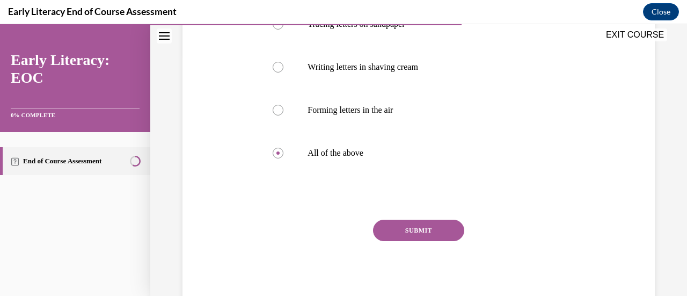
click at [417, 230] on button "SUBMIT" at bounding box center [418, 229] width 91 height 21
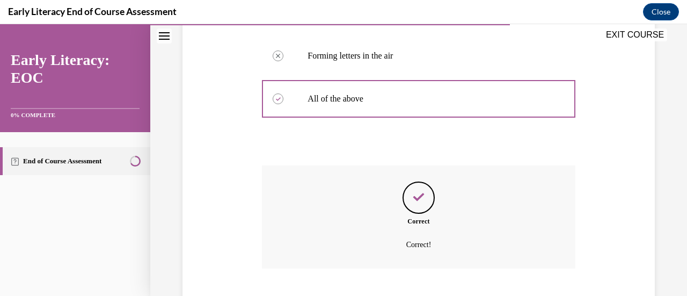
scroll to position [362, 0]
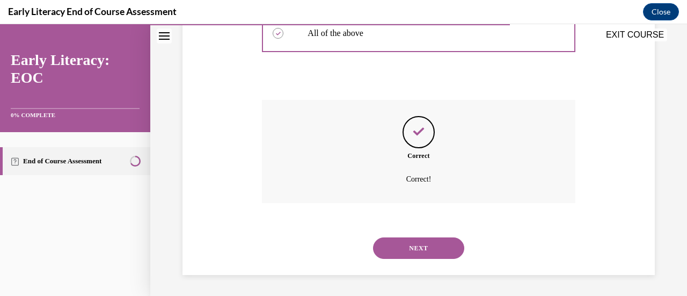
click at [405, 246] on button "NEXT" at bounding box center [418, 247] width 91 height 21
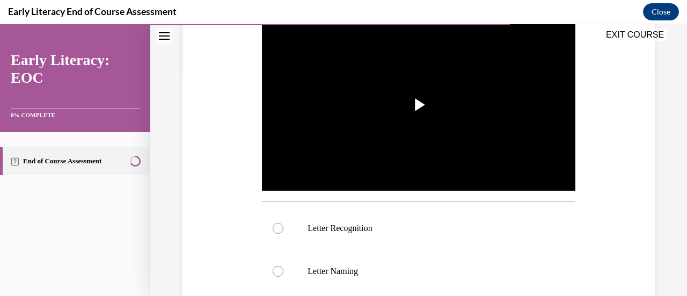
scroll to position [222, 0]
click at [419, 105] on span "Video player" at bounding box center [419, 105] width 0 height 0
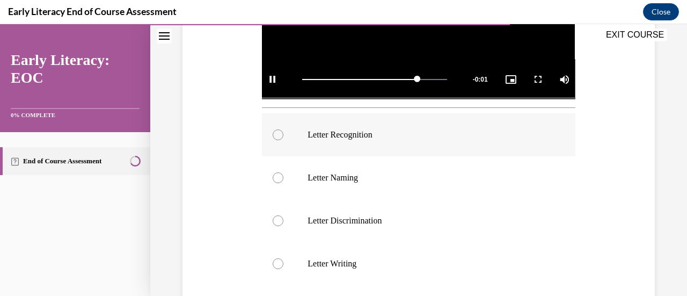
scroll to position [316, 0]
click at [277, 130] on div at bounding box center [278, 134] width 11 height 11
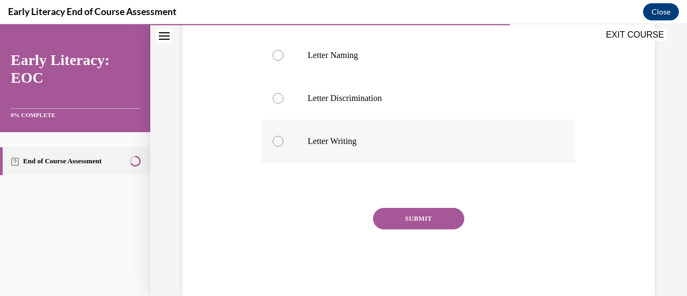
scroll to position [439, 0]
click at [394, 216] on button "SUBMIT" at bounding box center [418, 217] width 91 height 21
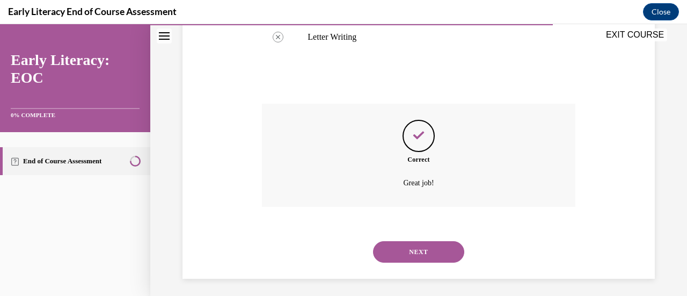
scroll to position [543, 0]
click at [417, 244] on button "NEXT" at bounding box center [418, 250] width 91 height 21
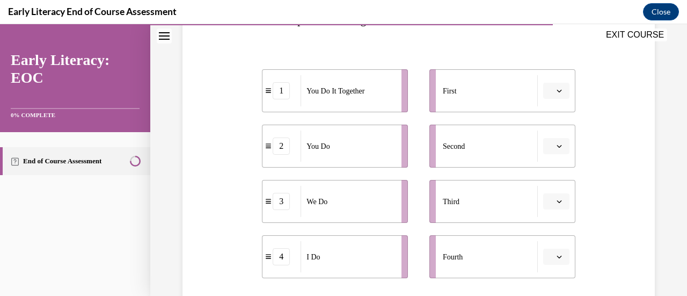
scroll to position [194, 0]
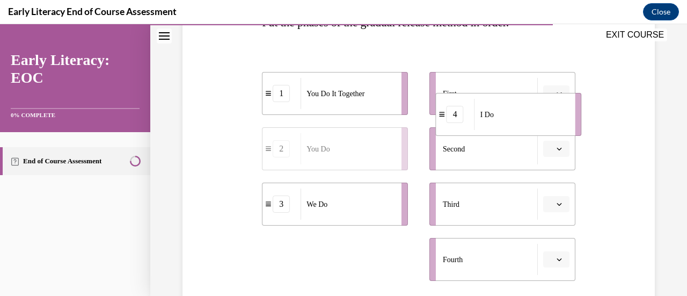
drag, startPoint x: 354, startPoint y: 262, endPoint x: 516, endPoint y: 102, distance: 228.0
click at [522, 107] on div "I Do" at bounding box center [521, 114] width 94 height 31
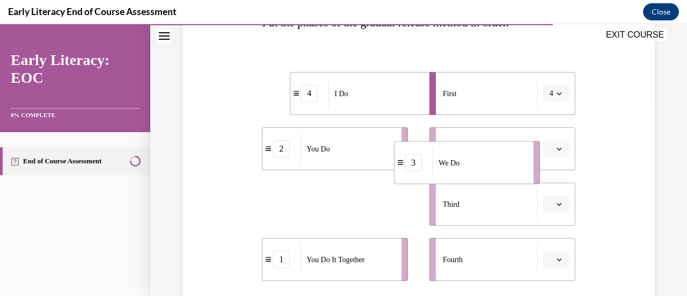
drag, startPoint x: 327, startPoint y: 215, endPoint x: 482, endPoint y: 162, distance: 163.9
click at [482, 162] on div "We Do" at bounding box center [480, 162] width 94 height 31
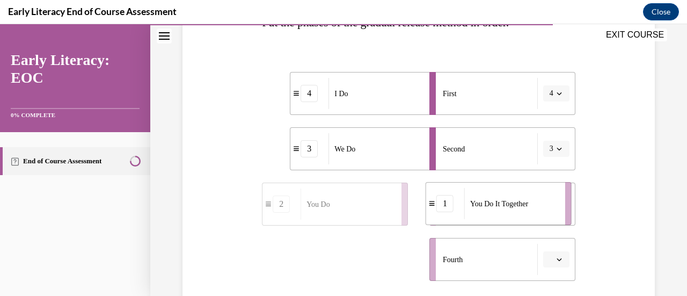
drag, startPoint x: 313, startPoint y: 272, endPoint x: 477, endPoint y: 216, distance: 172.9
click at [477, 216] on div "You Do It Together" at bounding box center [511, 203] width 94 height 31
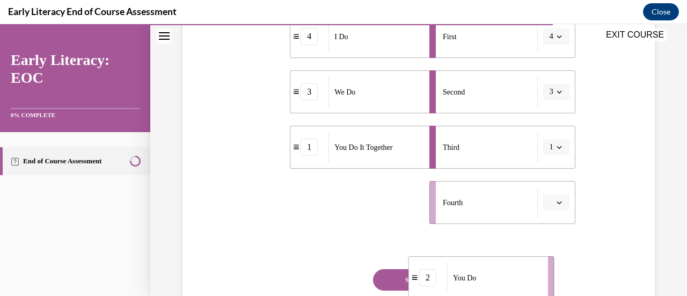
scroll to position [274, 0]
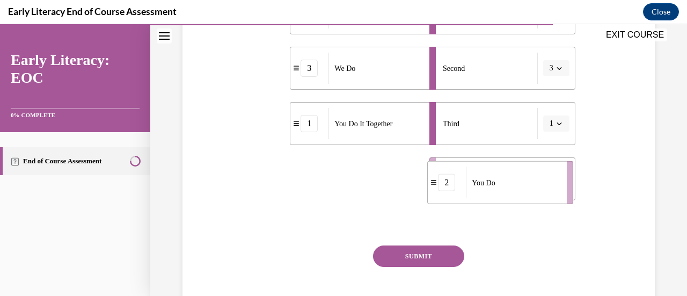
drag, startPoint x: 324, startPoint y: 268, endPoint x: 489, endPoint y: 185, distance: 185.3
click at [489, 186] on div "You Do" at bounding box center [513, 182] width 94 height 31
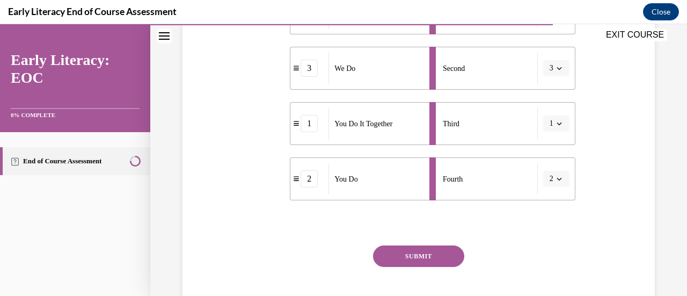
click at [490, 184] on div "Fourth" at bounding box center [490, 178] width 95 height 31
click at [397, 257] on button "SUBMIT" at bounding box center [418, 255] width 91 height 21
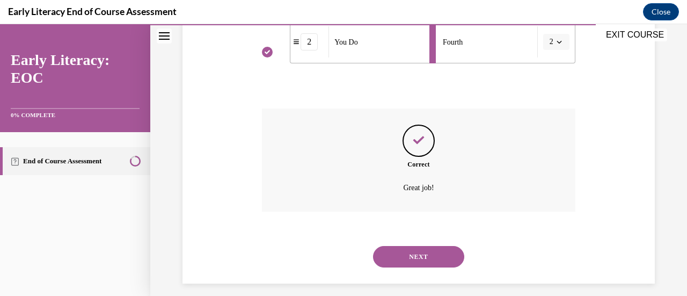
scroll to position [420, 0]
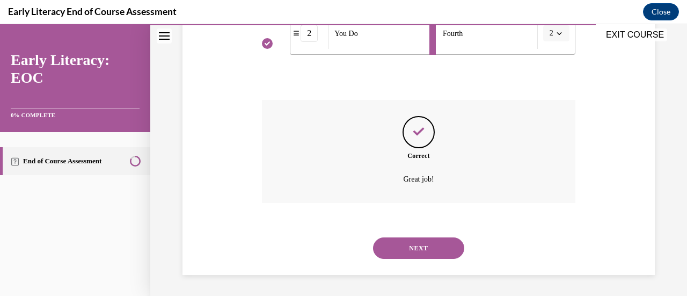
click at [416, 246] on button "NEXT" at bounding box center [418, 247] width 91 height 21
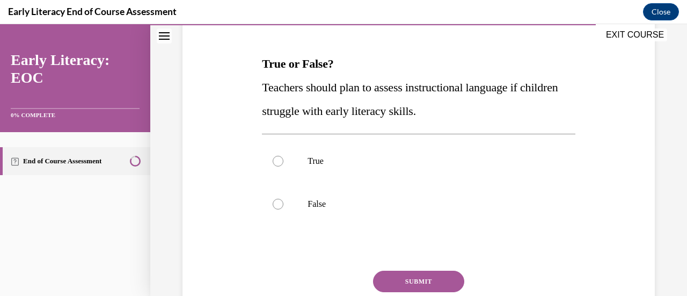
scroll to position [155, 0]
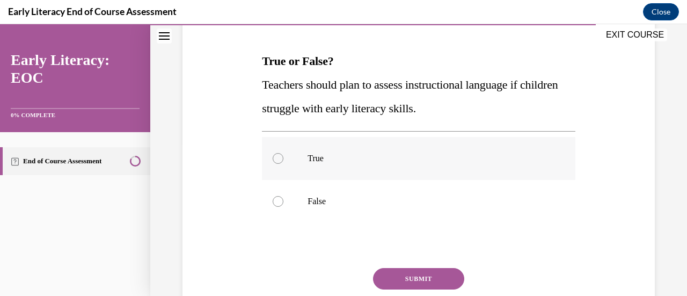
click at [276, 159] on div at bounding box center [278, 158] width 11 height 11
click at [405, 280] on button "SUBMIT" at bounding box center [418, 278] width 91 height 21
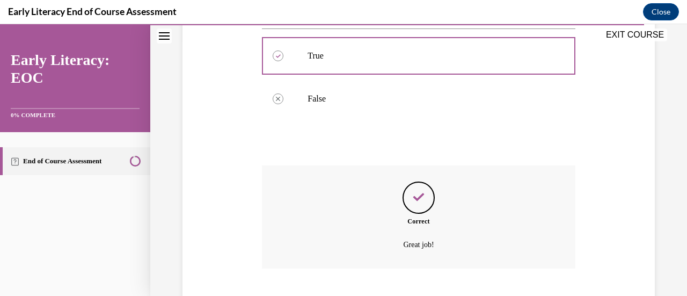
scroll to position [323, 0]
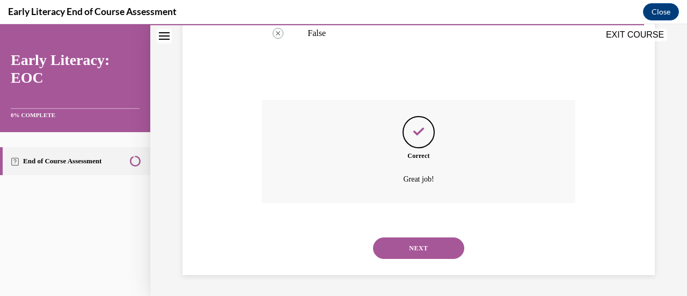
click at [409, 248] on button "NEXT" at bounding box center [418, 247] width 91 height 21
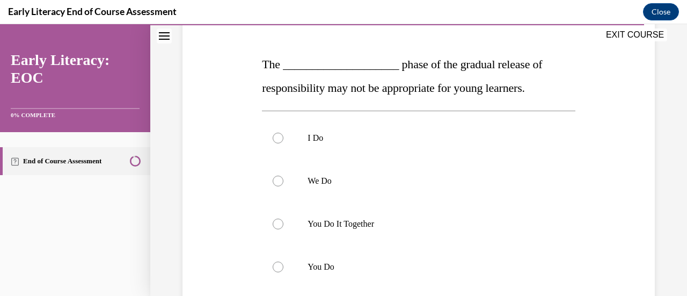
scroll to position [153, 0]
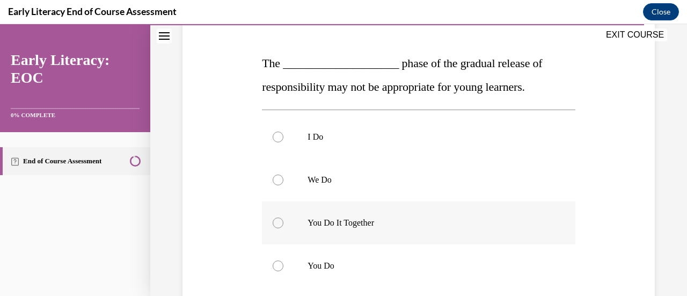
click at [279, 222] on div at bounding box center [278, 222] width 11 height 11
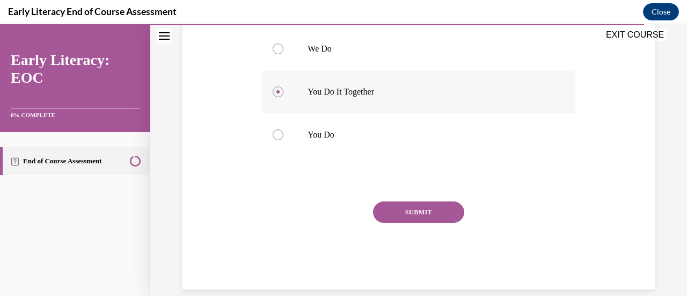
scroll to position [298, 0]
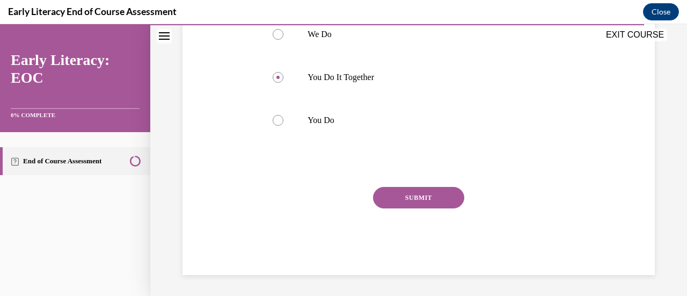
click at [407, 196] on button "SUBMIT" at bounding box center [418, 197] width 91 height 21
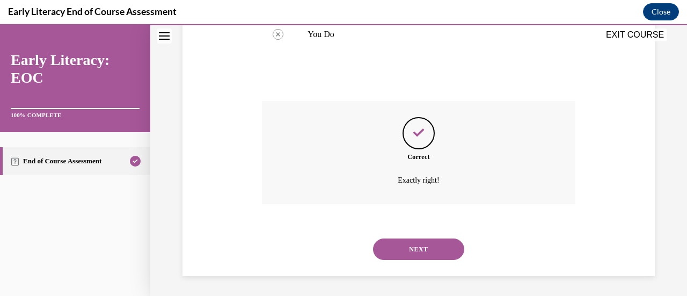
scroll to position [385, 0]
click at [411, 246] on button "NEXT" at bounding box center [418, 247] width 91 height 21
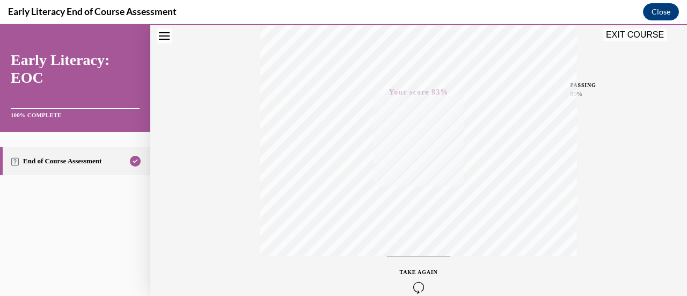
scroll to position [221, 0]
click at [627, 35] on button "EXIT COURSE" at bounding box center [635, 34] width 64 height 13
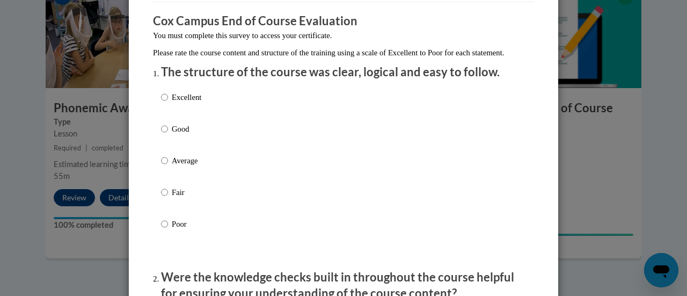
scroll to position [87, 0]
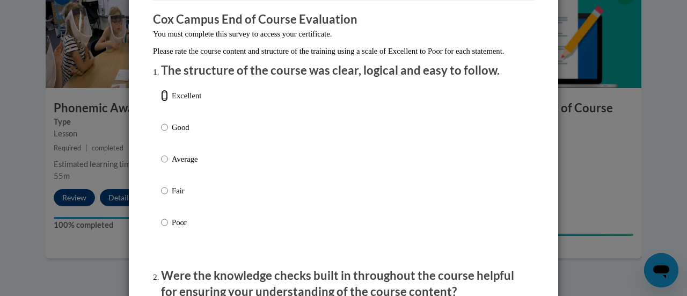
click at [161, 101] on input "Excellent" at bounding box center [164, 96] width 7 height 12
radio input "true"
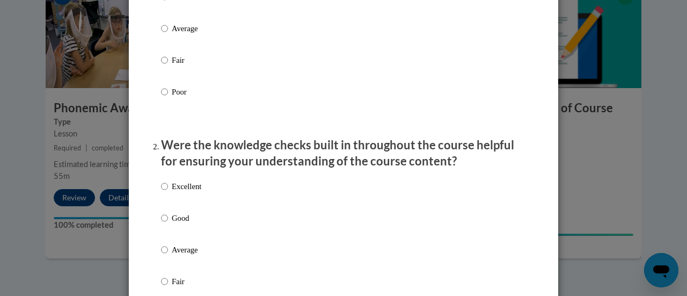
scroll to position [219, 0]
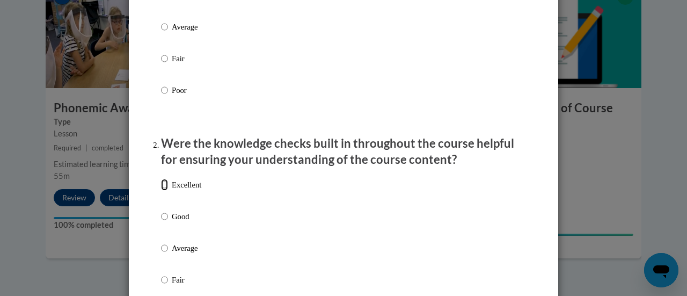
click at [161, 190] on input "Excellent" at bounding box center [164, 185] width 7 height 12
radio input "true"
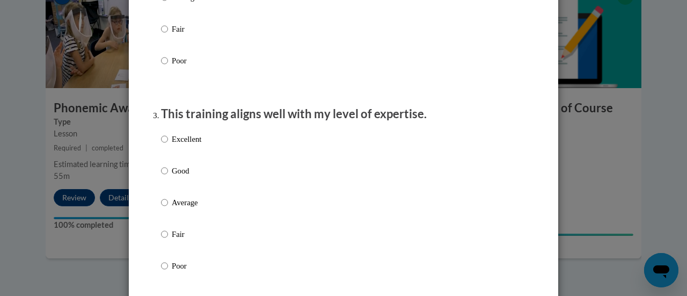
scroll to position [471, 0]
click at [161, 176] on input "Good" at bounding box center [164, 170] width 7 height 12
radio input "true"
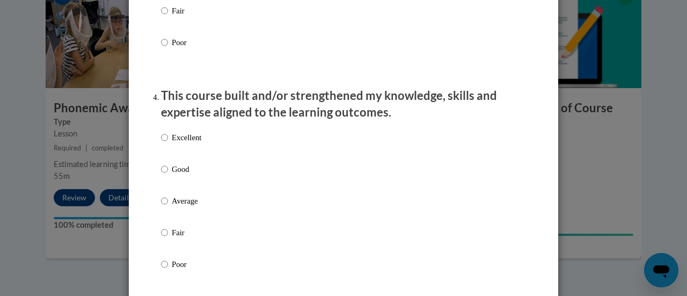
scroll to position [694, 0]
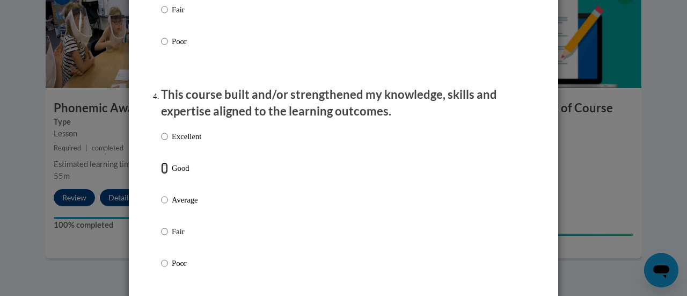
click at [161, 174] on input "Good" at bounding box center [164, 168] width 7 height 12
radio input "true"
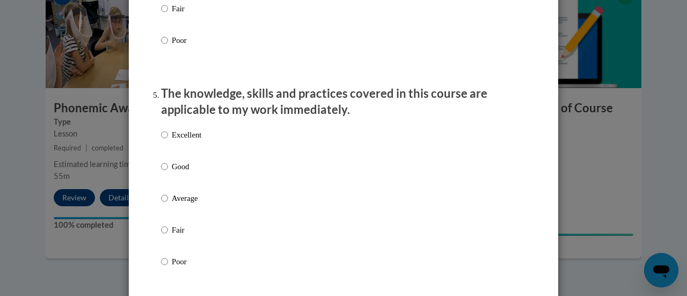
scroll to position [921, 0]
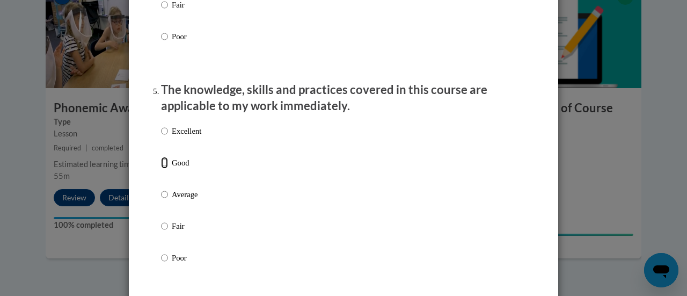
click at [161, 168] on input "Good" at bounding box center [164, 163] width 7 height 12
radio input "true"
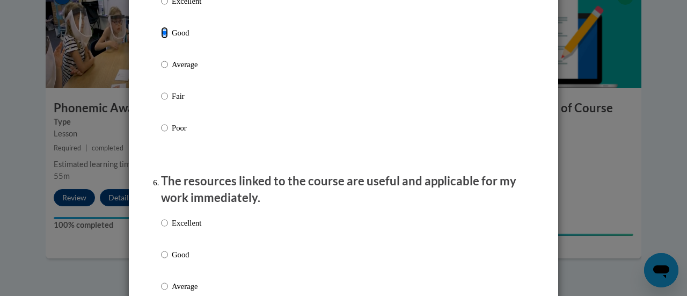
scroll to position [1051, 0]
click at [161, 228] on input "Excellent" at bounding box center [164, 222] width 7 height 12
radio input "true"
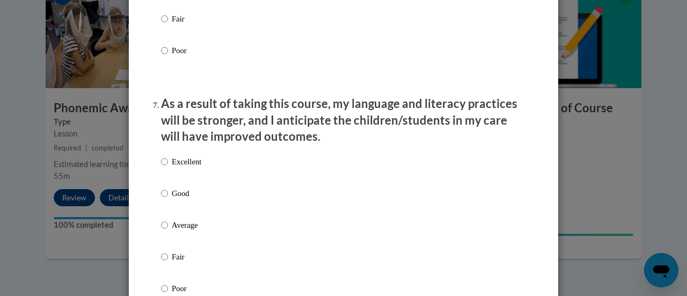
scroll to position [1350, 0]
click at [161, 167] on input "Excellent" at bounding box center [164, 161] width 7 height 12
radio input "true"
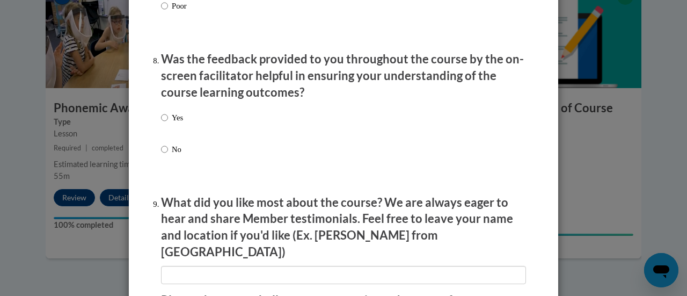
scroll to position [1632, 0]
click at [161, 123] on input "Yes" at bounding box center [164, 117] width 7 height 12
radio input "true"
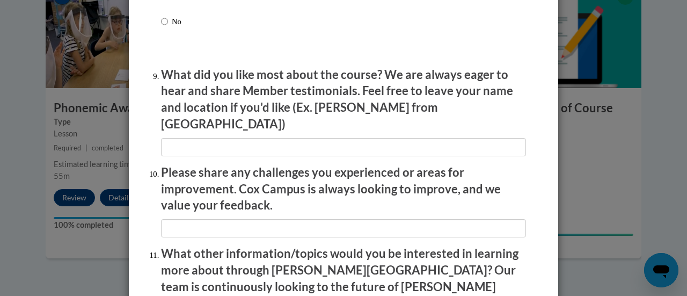
scroll to position [1761, 0]
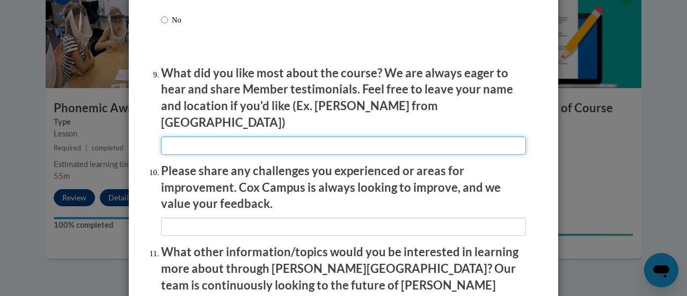
click at [319, 140] on input "textbox" at bounding box center [343, 145] width 365 height 18
click at [348, 137] on input "textbox" at bounding box center [343, 145] width 365 height 18
click at [383, 137] on input "textbox" at bounding box center [343, 145] width 365 height 18
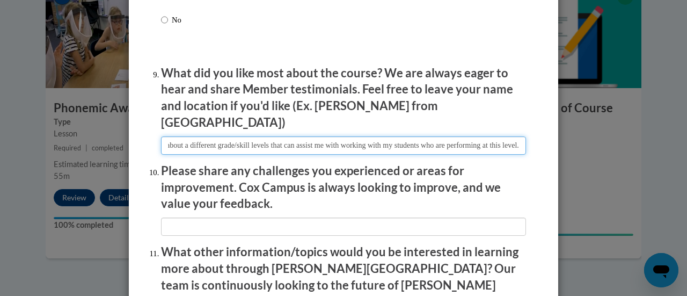
scroll to position [0, 144]
type input "Having the opportunity to learn about a different grade/skill levels that can a…"
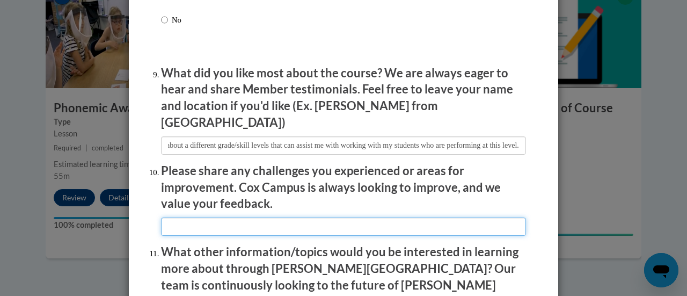
click at [174, 218] on input "textbox" at bounding box center [343, 226] width 365 height 18
click at [342, 217] on input "textbox" at bounding box center [343, 226] width 365 height 18
click at [339, 217] on input "textbox" at bounding box center [343, 226] width 365 height 18
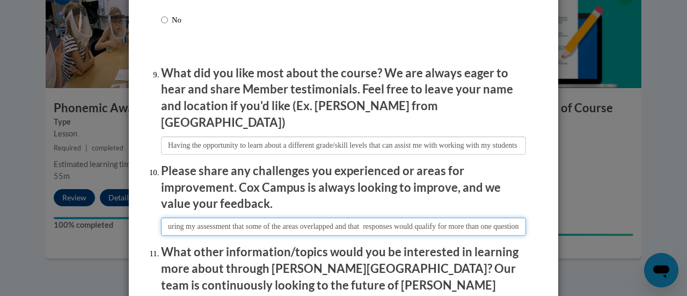
scroll to position [0, 108]
click at [443, 217] on input "textbox" at bounding box center [343, 226] width 365 height 18
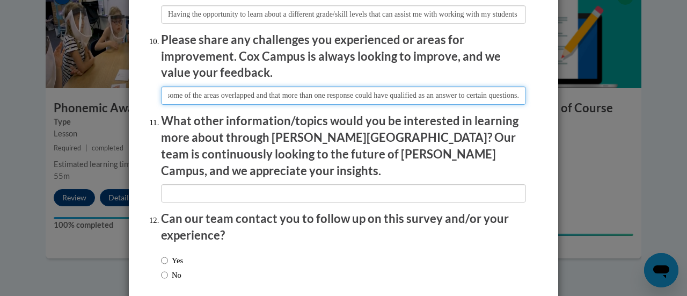
scroll to position [1895, 0]
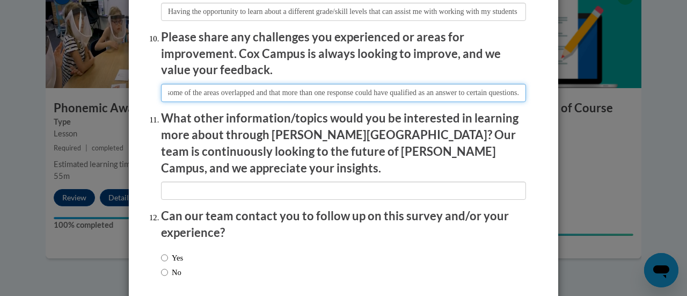
type input "It appeared to me during my assessment that some of the areas overlapped and th…"
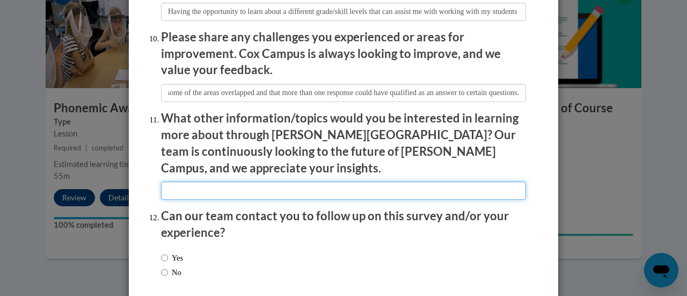
click at [208, 181] on input "textbox" at bounding box center [343, 190] width 365 height 18
click at [215, 181] on input "textbox" at bounding box center [343, 190] width 365 height 18
type input "How to manage working with so many different performance levels of students wit…"
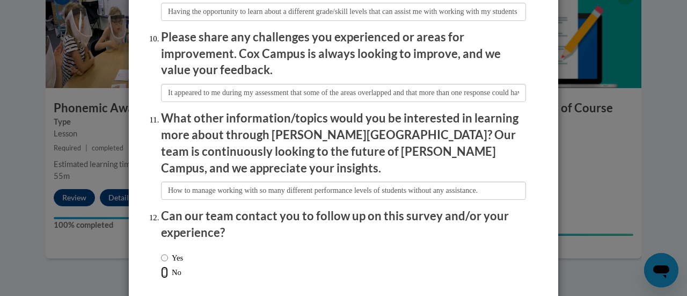
click at [161, 266] on input "No" at bounding box center [164, 272] width 7 height 12
radio input "true"
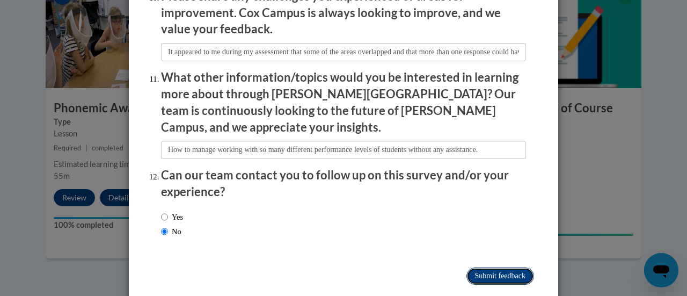
click at [478, 267] on input "Submit feedback" at bounding box center [500, 275] width 68 height 17
